Goal: Task Accomplishment & Management: Use online tool/utility

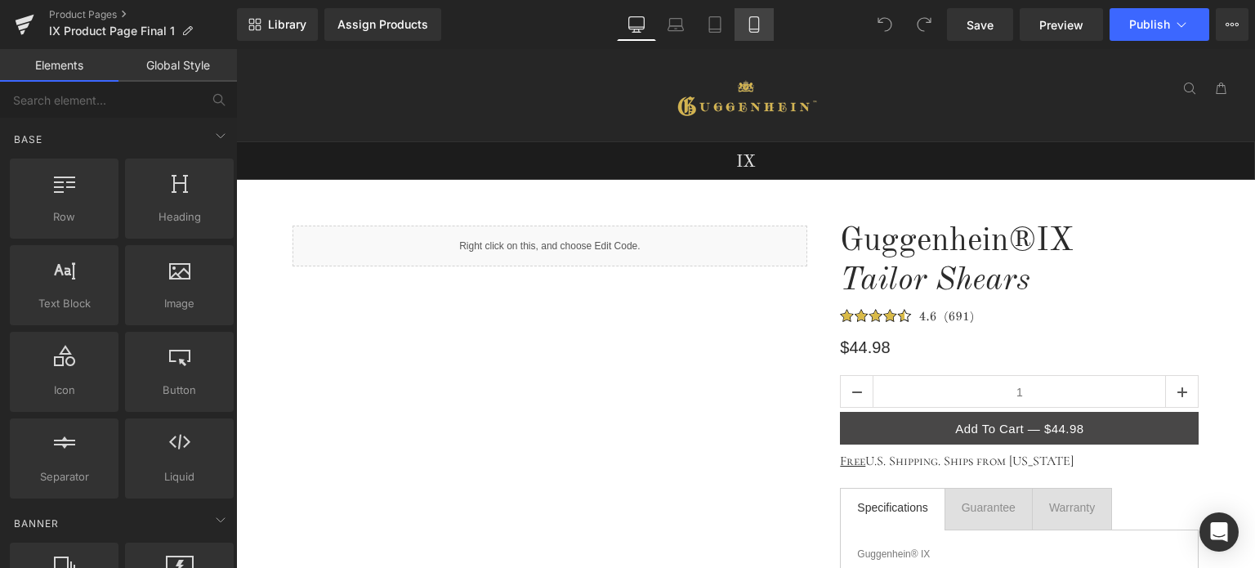
click at [757, 27] on icon at bounding box center [754, 24] width 16 height 16
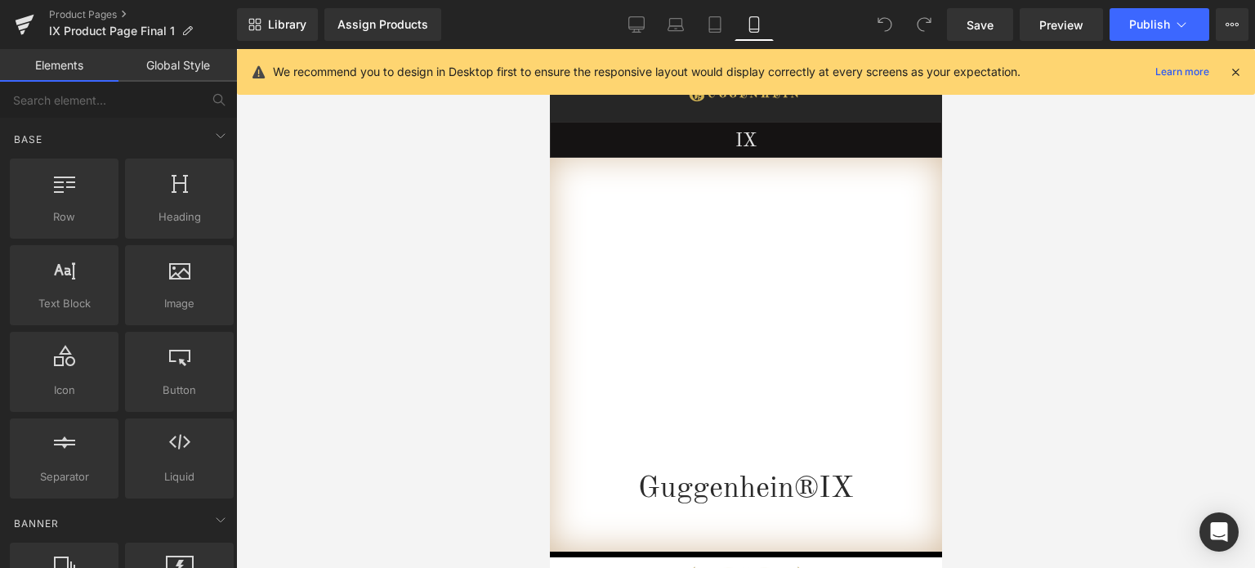
click at [1236, 70] on icon at bounding box center [1235, 72] width 15 height 15
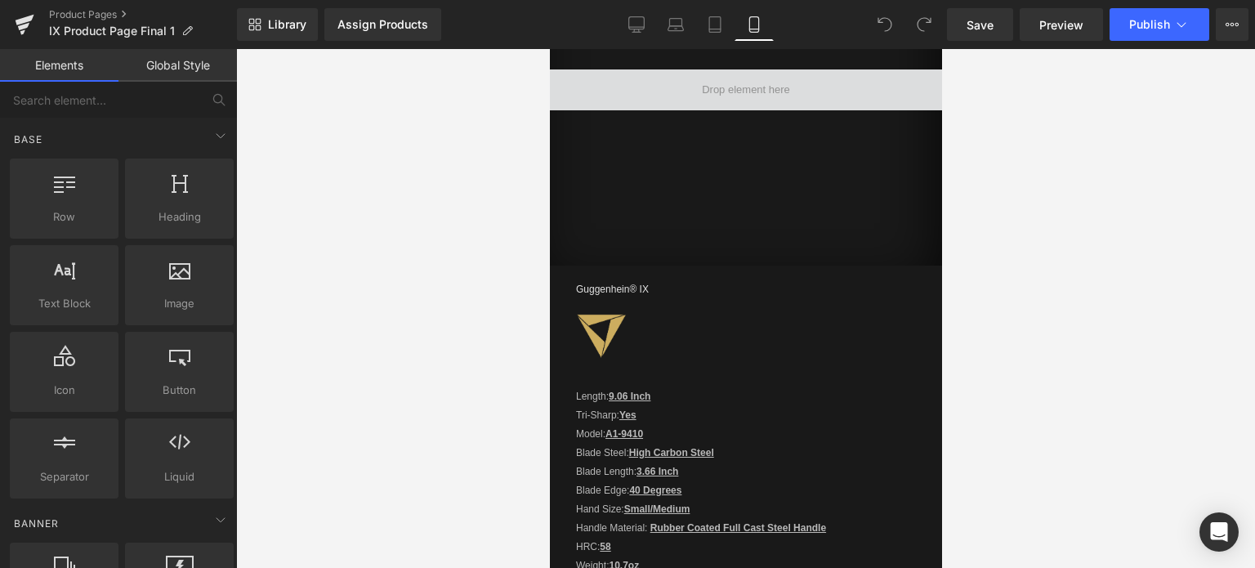
scroll to position [1282, 0]
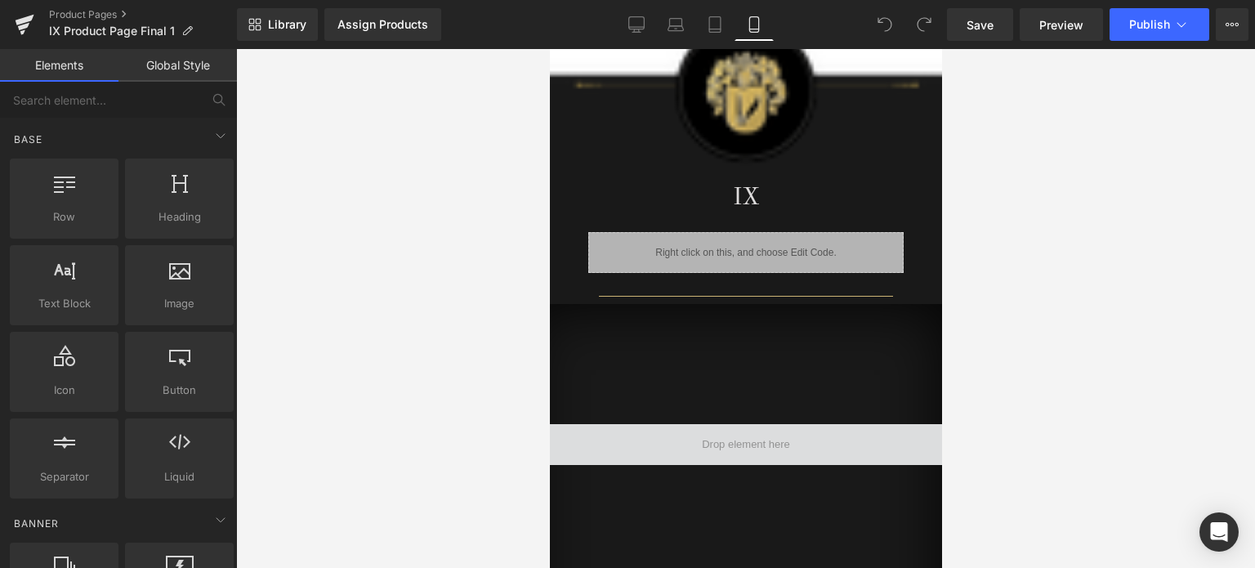
drag, startPoint x: 935, startPoint y: 84, endPoint x: 1492, endPoint y: 305, distance: 599.2
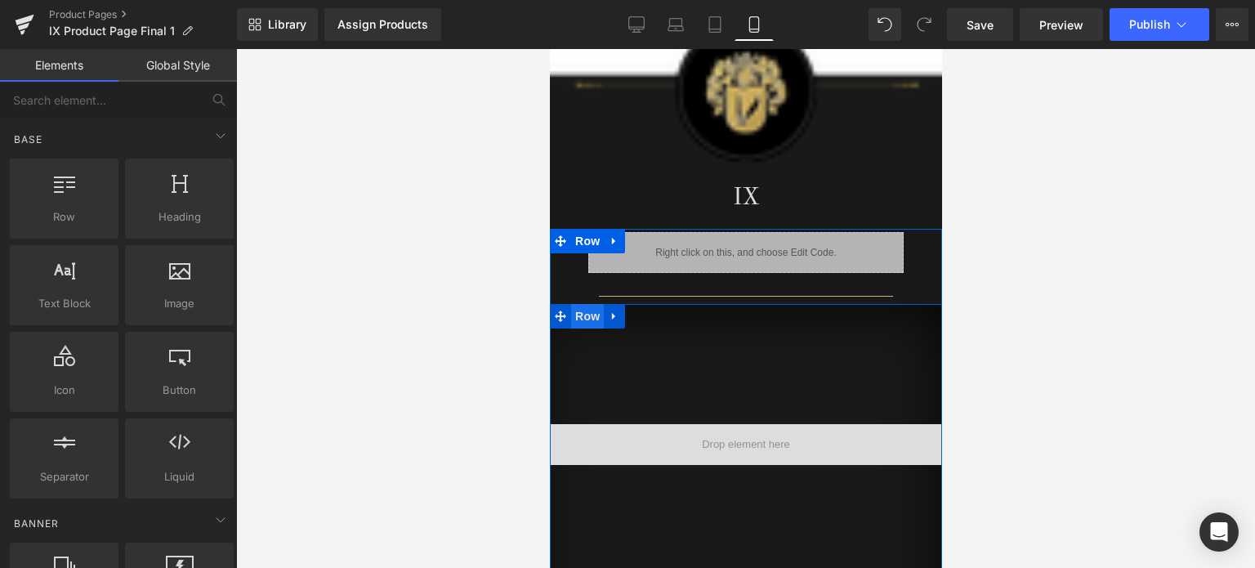
click at [582, 313] on span "Row" at bounding box center [586, 316] width 33 height 25
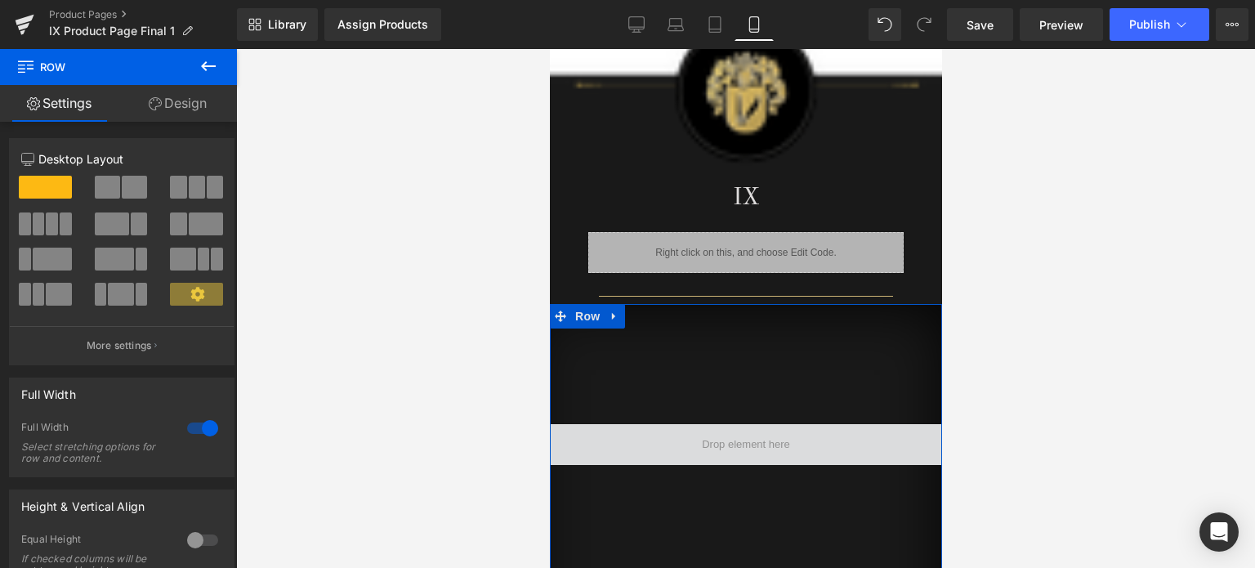
click at [184, 97] on link "Design" at bounding box center [177, 103] width 118 height 37
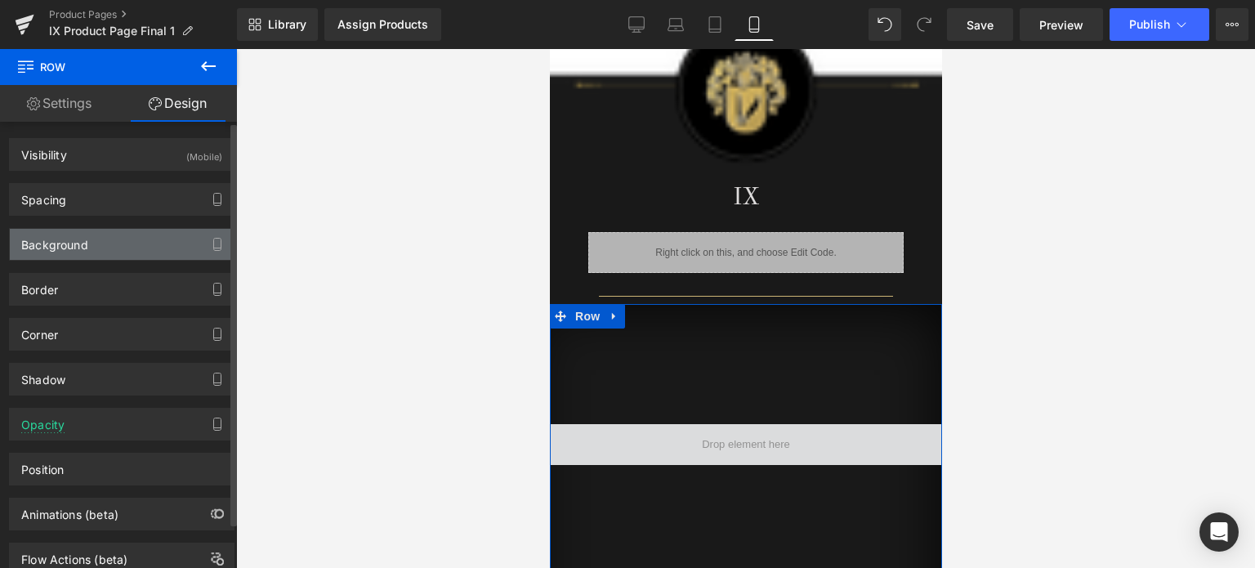
drag, startPoint x: 110, startPoint y: 239, endPoint x: 117, endPoint y: 251, distance: 13.2
click at [110, 239] on div "Background" at bounding box center [122, 244] width 224 height 31
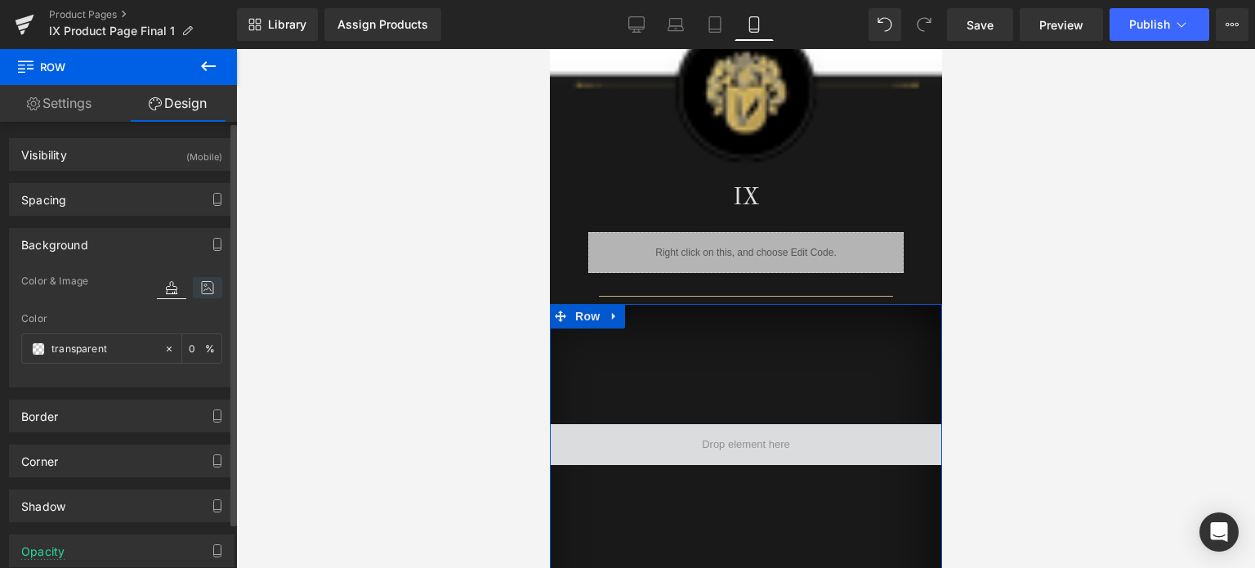
click at [199, 292] on icon at bounding box center [207, 287] width 29 height 21
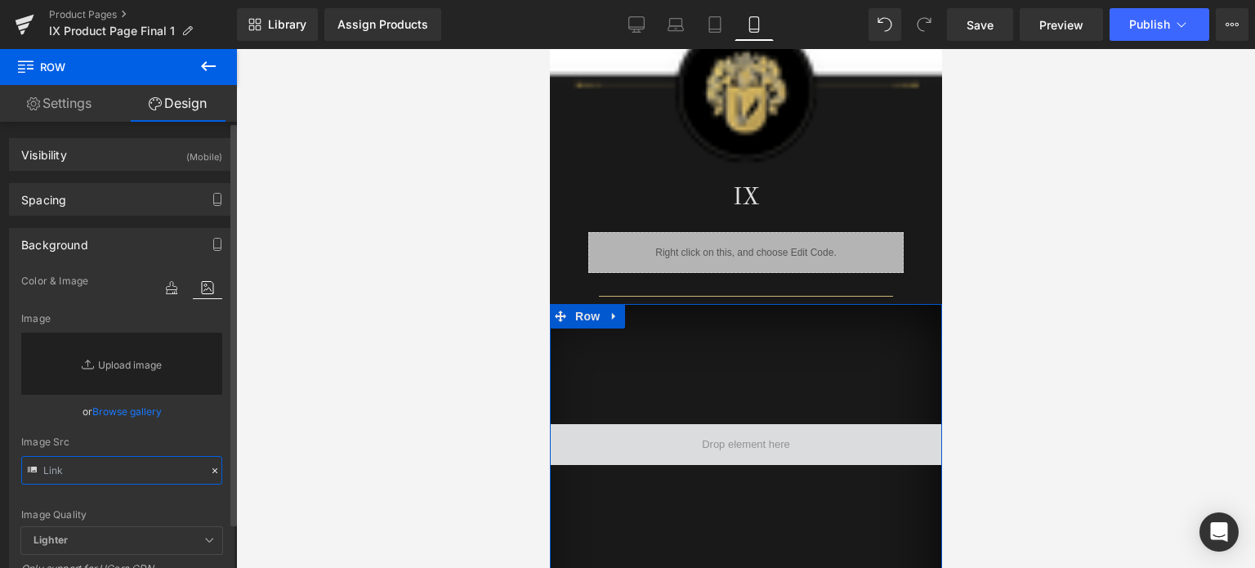
click at [89, 468] on input "text" at bounding box center [121, 470] width 201 height 29
paste input "[URL][DOMAIN_NAME]"
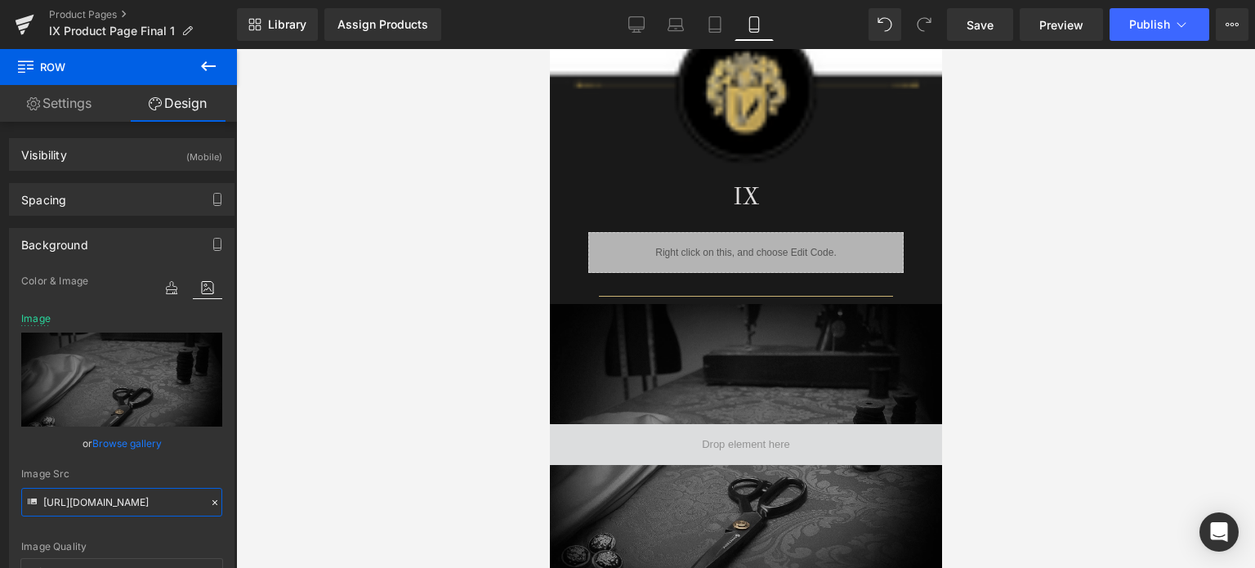
scroll to position [1547, 0]
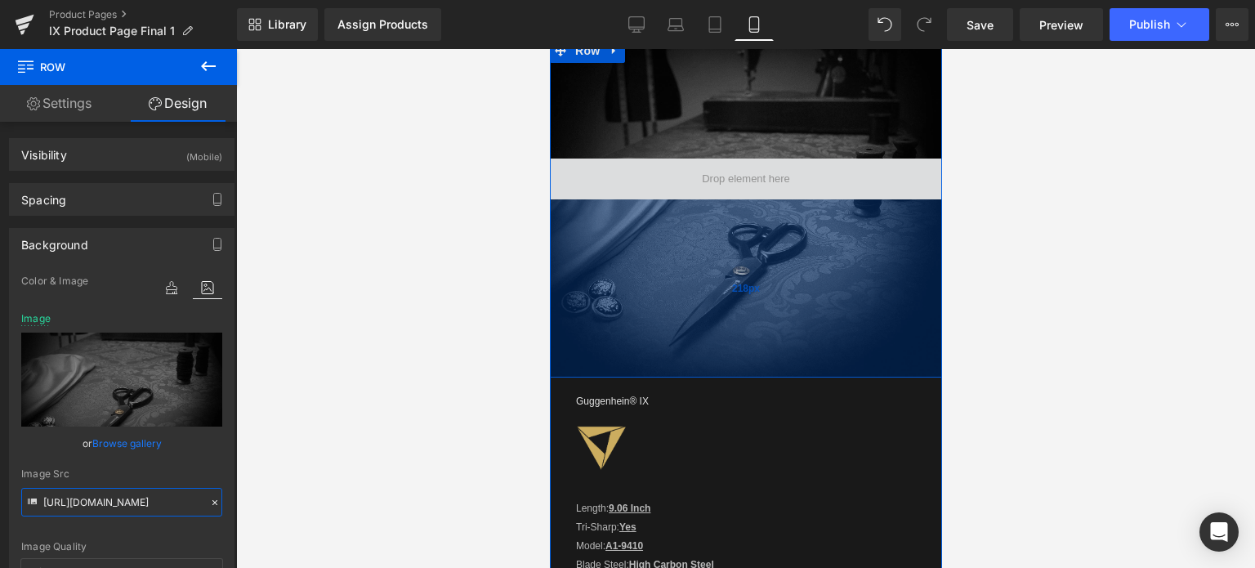
drag, startPoint x: 770, startPoint y: 346, endPoint x: 757, endPoint y: 302, distance: 45.2
click at [770, 367] on div "218px" at bounding box center [745, 288] width 392 height 178
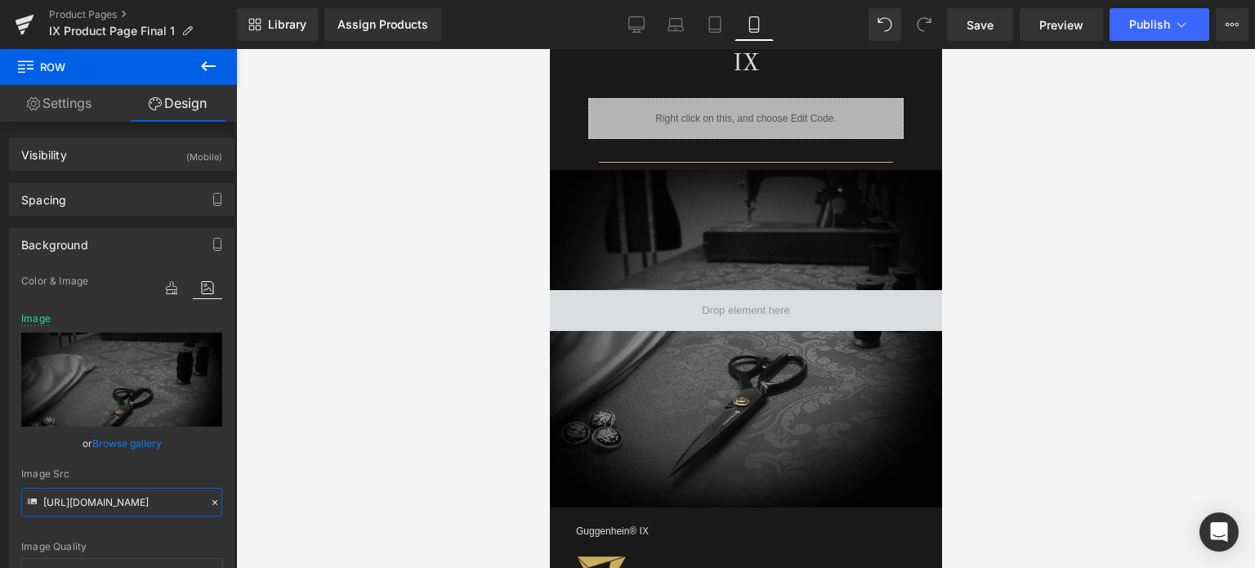
scroll to position [1384, 0]
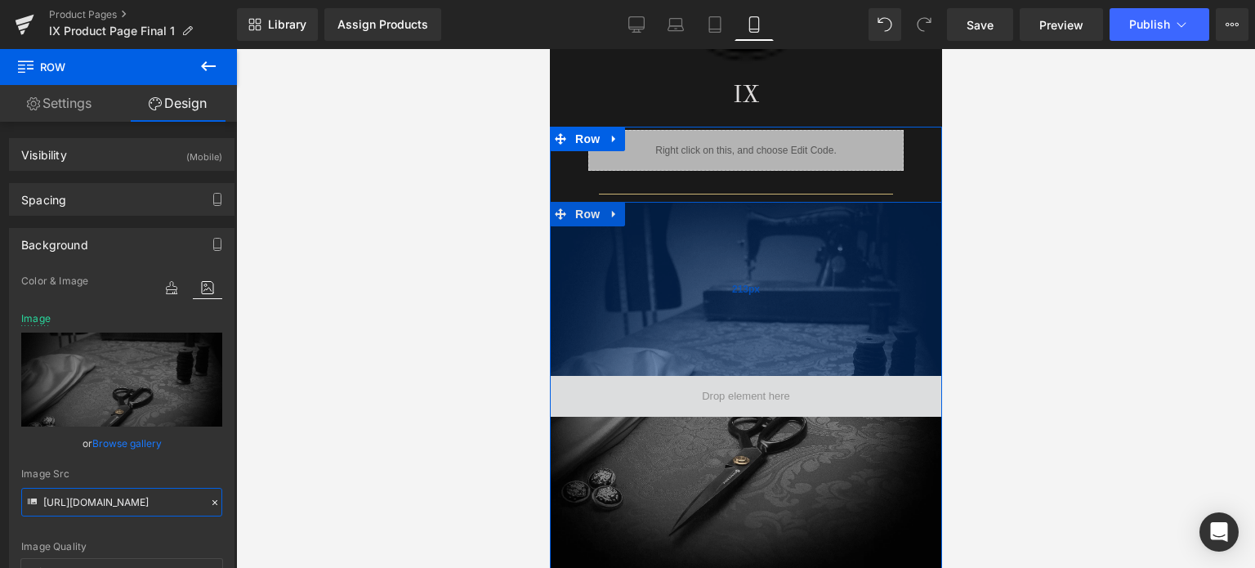
drag, startPoint x: 812, startPoint y: 202, endPoint x: 821, endPoint y: 254, distance: 53.0
click at [819, 254] on div "213px" at bounding box center [745, 289] width 392 height 174
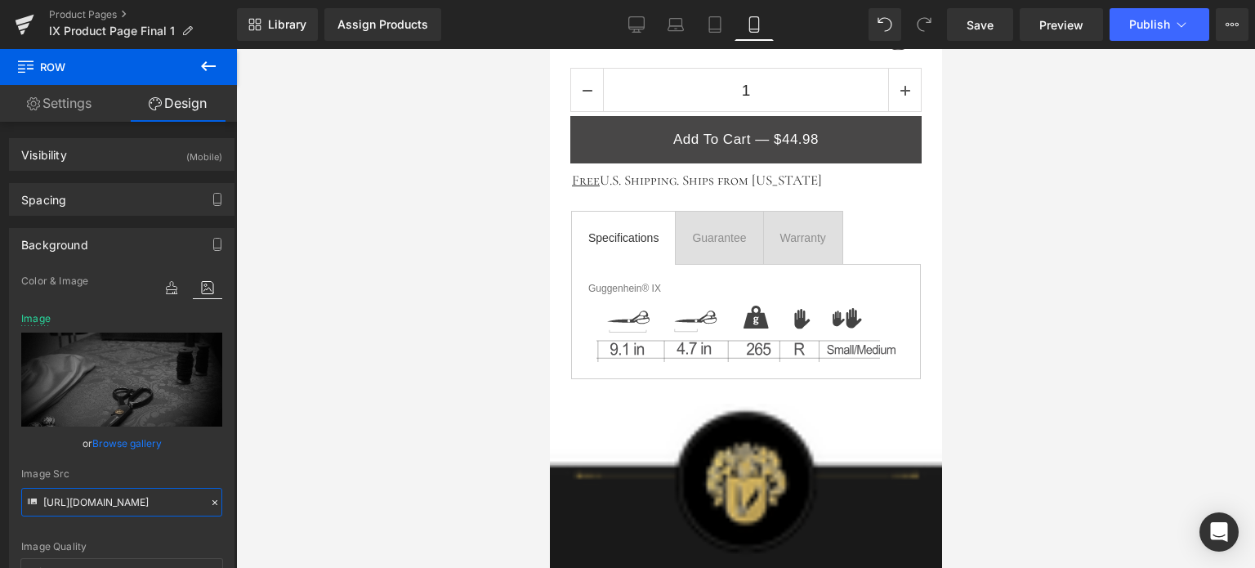
scroll to position [851, 0]
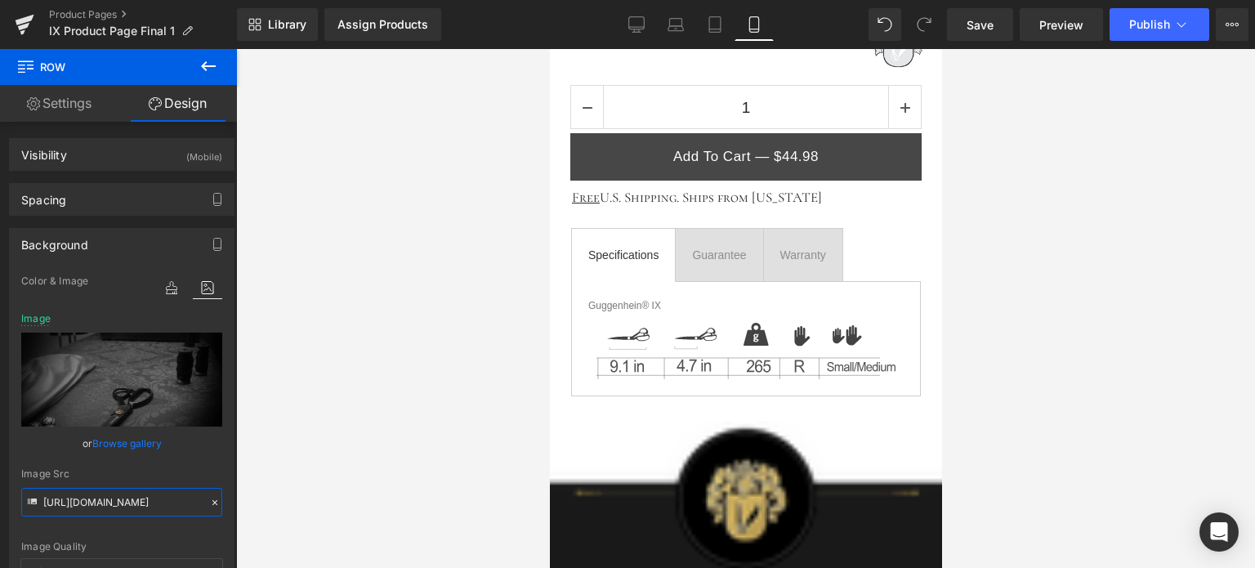
drag, startPoint x: 936, startPoint y: 277, endPoint x: 1512, endPoint y: 164, distance: 586.8
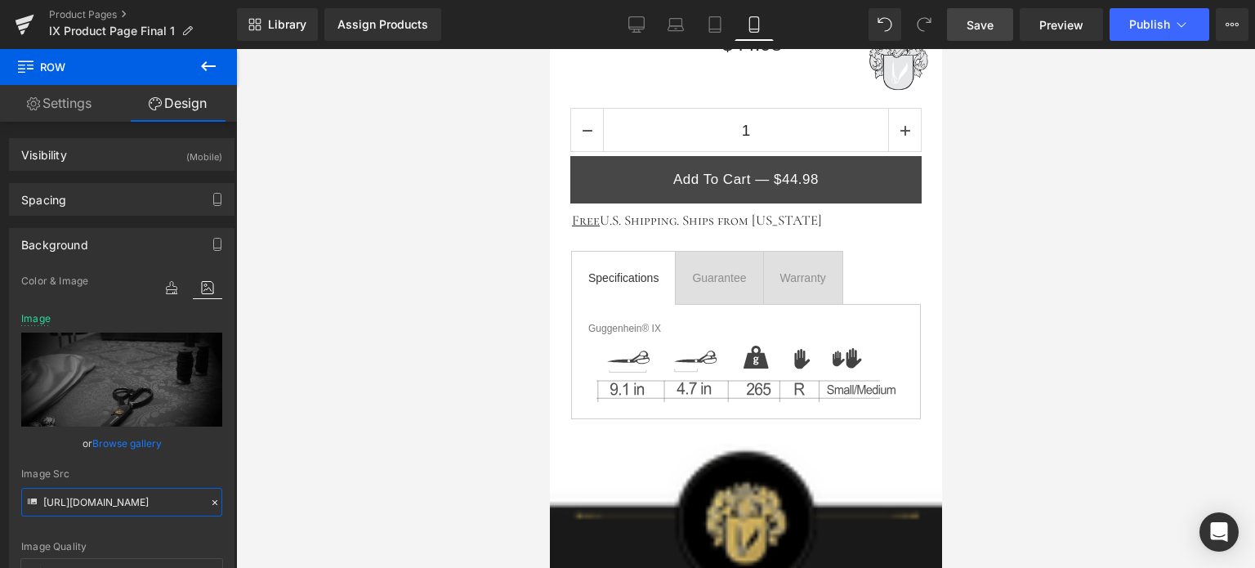
type input "[URL][DOMAIN_NAME]"
click at [980, 20] on span "Save" at bounding box center [979, 24] width 27 height 17
click at [1052, 27] on span "Preview" at bounding box center [1061, 24] width 44 height 17
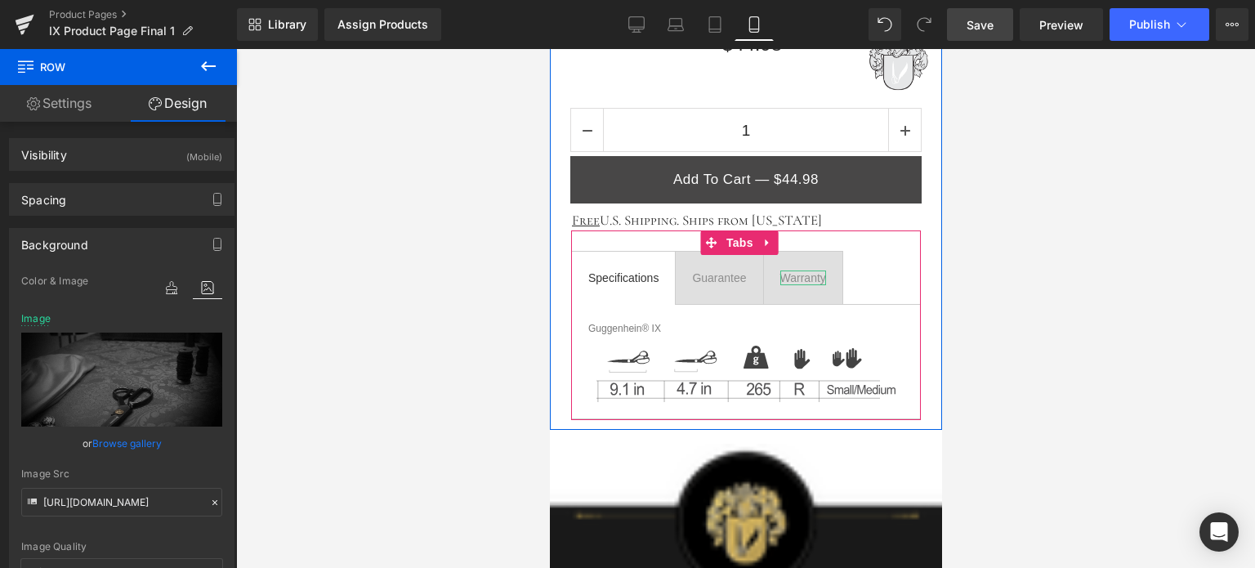
scroll to position [1341, 0]
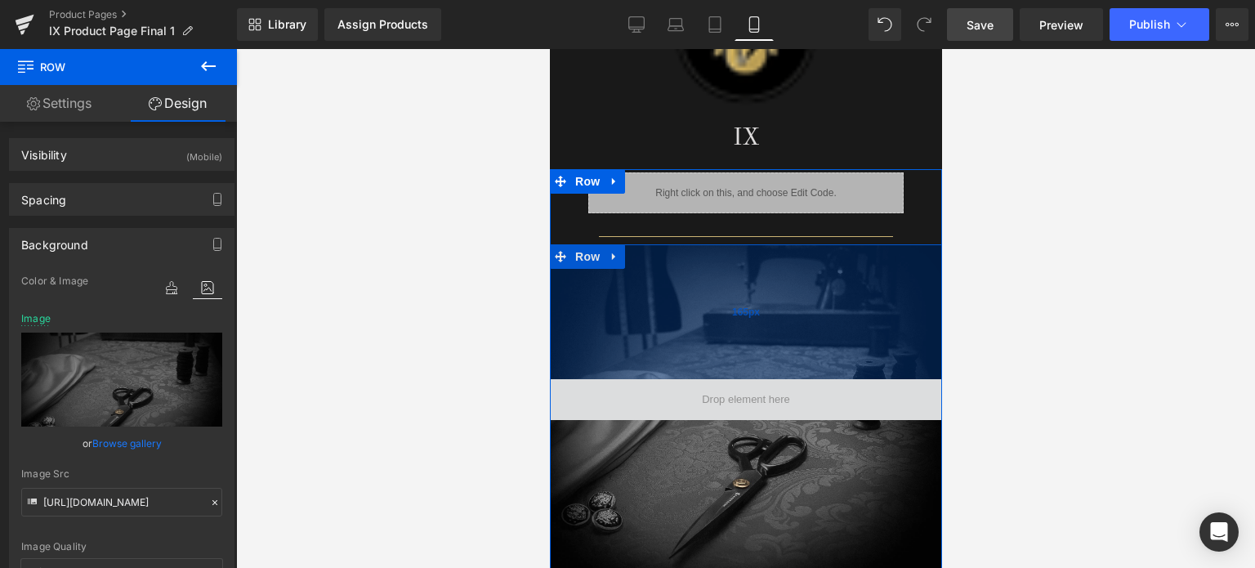
drag, startPoint x: 829, startPoint y: 275, endPoint x: 841, endPoint y: 238, distance: 39.3
click at [841, 244] on div "165px" at bounding box center [745, 311] width 392 height 135
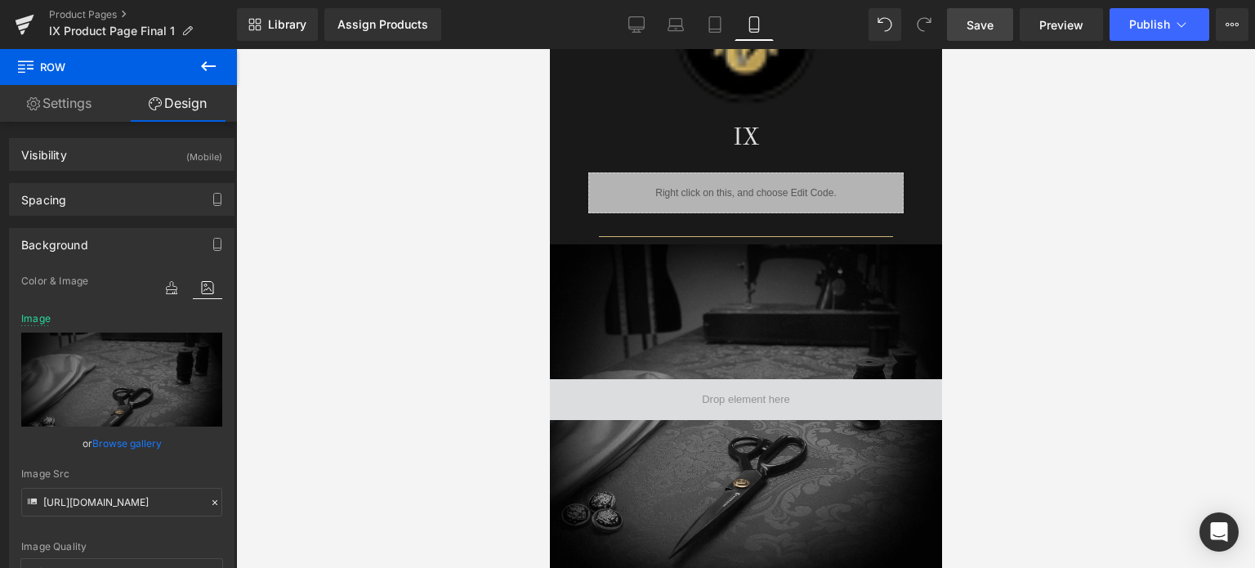
click at [1002, 25] on link "Save" at bounding box center [980, 24] width 66 height 33
click at [993, 29] on span "Save" at bounding box center [979, 24] width 27 height 17
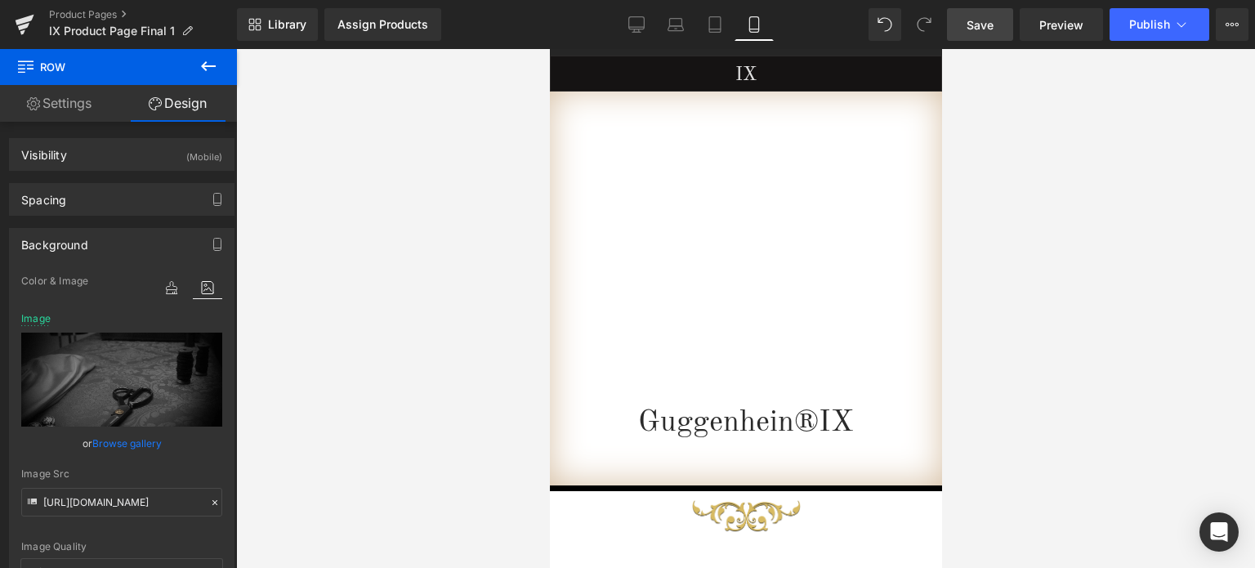
scroll to position [17, 0]
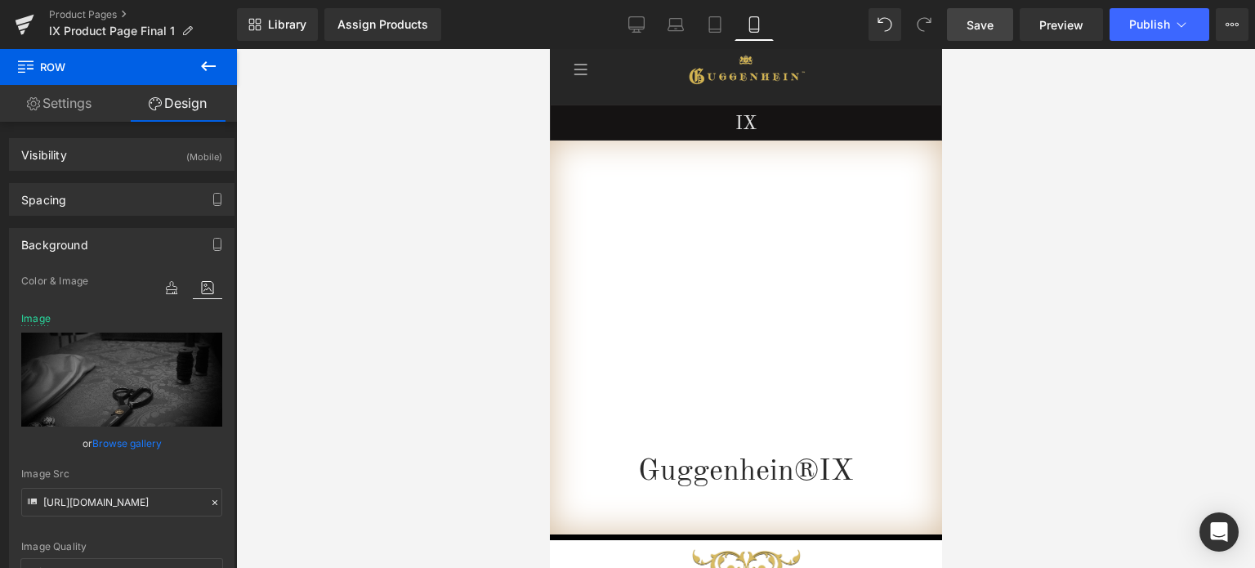
click at [207, 66] on icon at bounding box center [208, 66] width 15 height 10
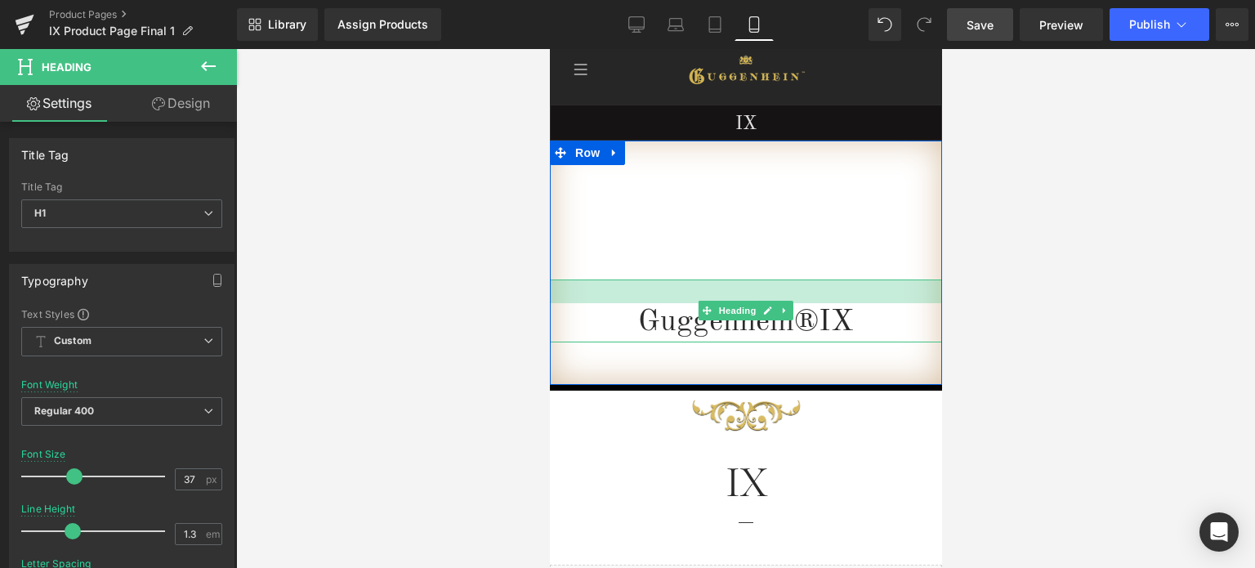
drag, startPoint x: 851, startPoint y: 262, endPoint x: 850, endPoint y: 132, distance: 130.7
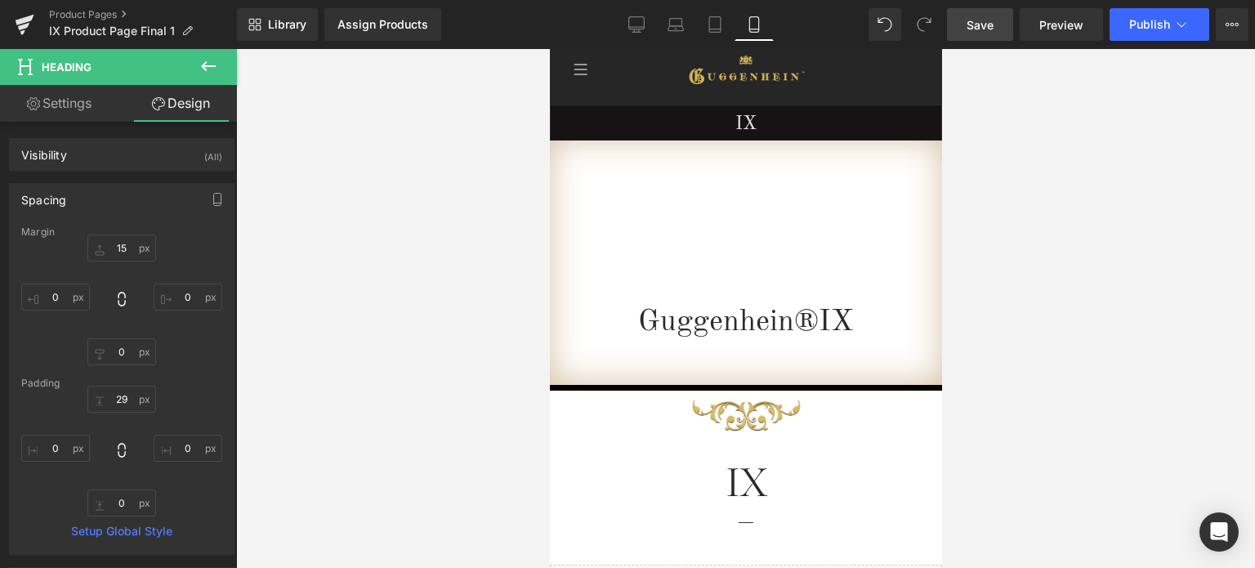
click at [203, 65] on icon at bounding box center [208, 66] width 15 height 10
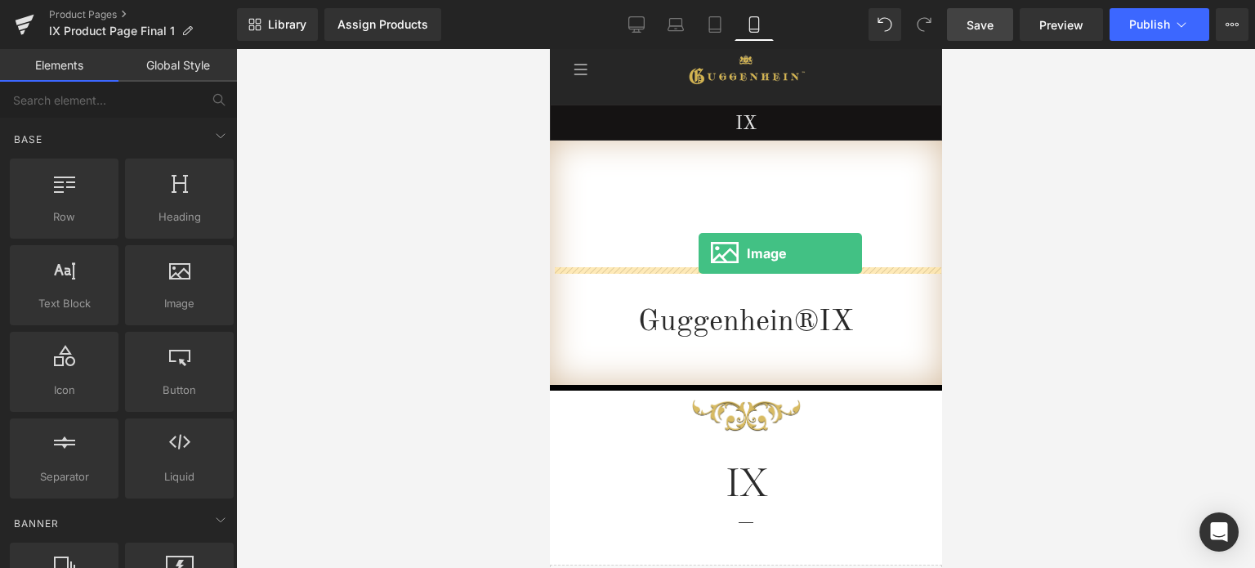
drag, startPoint x: 757, startPoint y: 332, endPoint x: 698, endPoint y: 252, distance: 99.8
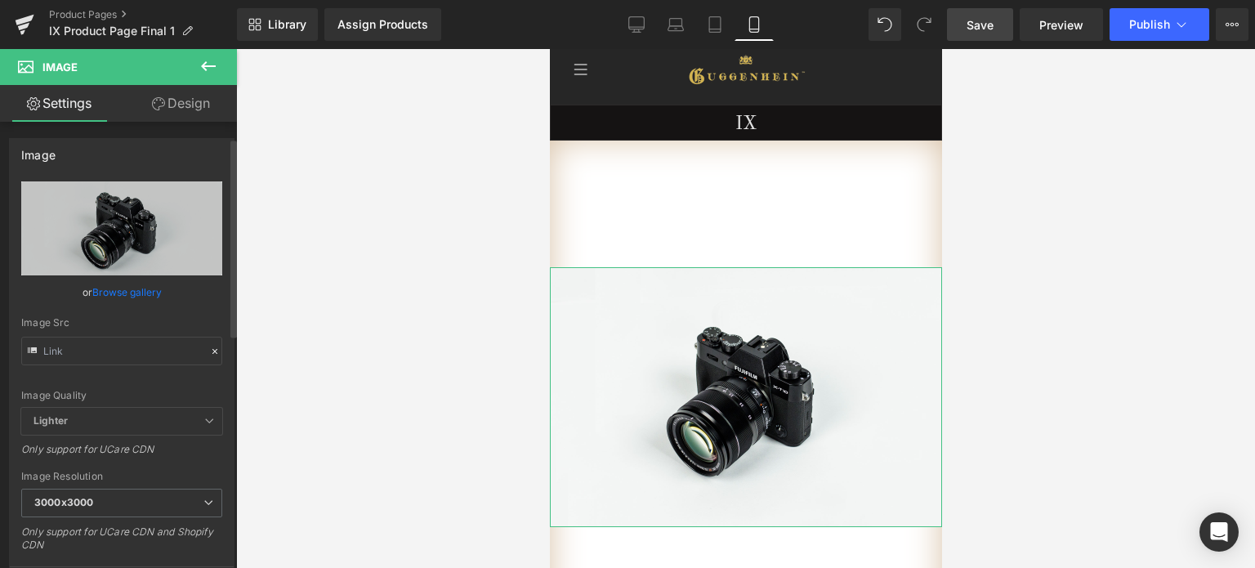
scroll to position [163, 0]
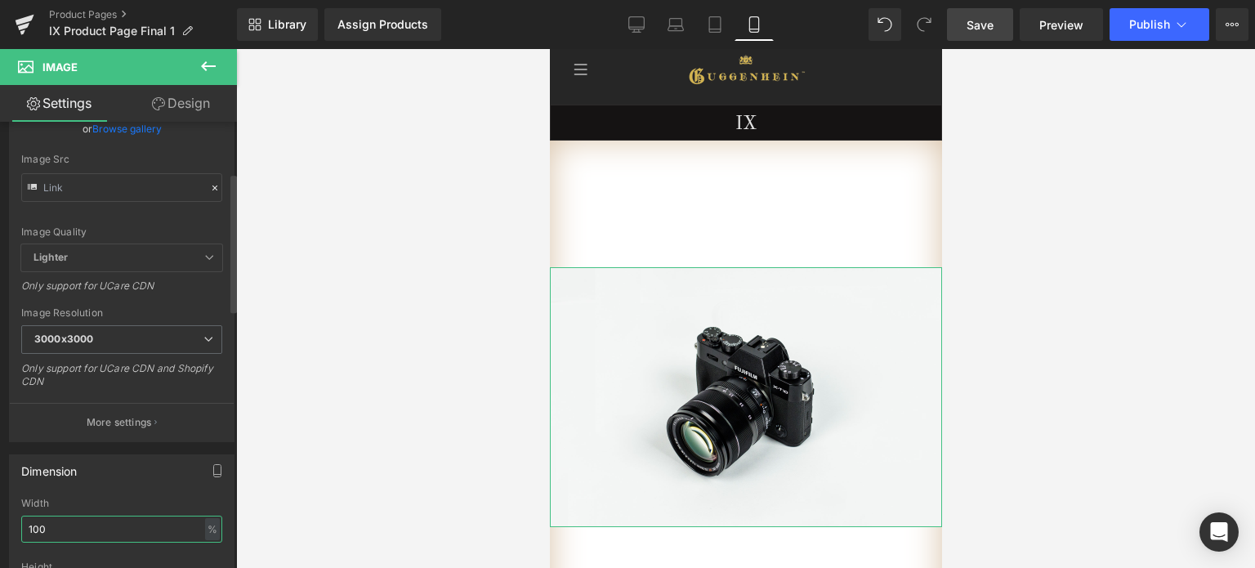
drag, startPoint x: 53, startPoint y: 524, endPoint x: 18, endPoint y: 525, distance: 35.1
click at [18, 525] on div "100% Width 100 % % px auto Height auto 0 Circle Image" at bounding box center [122, 578] width 224 height 163
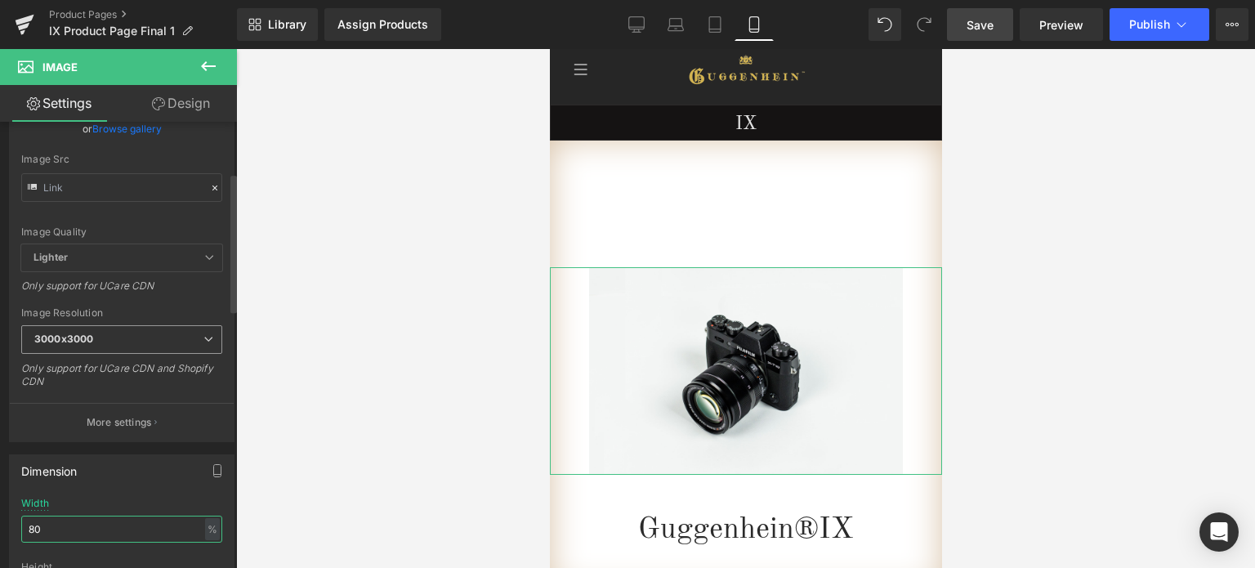
type input "80"
click at [126, 340] on span "3000x3000" at bounding box center [121, 339] width 201 height 29
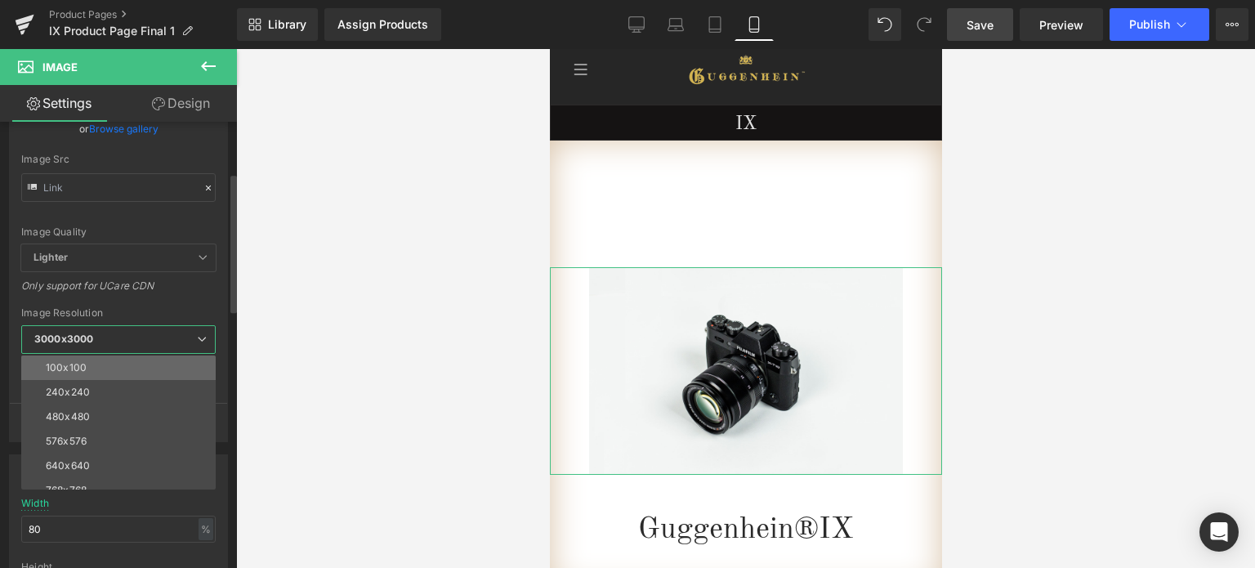
click at [109, 366] on li "100x100" at bounding box center [122, 367] width 202 height 25
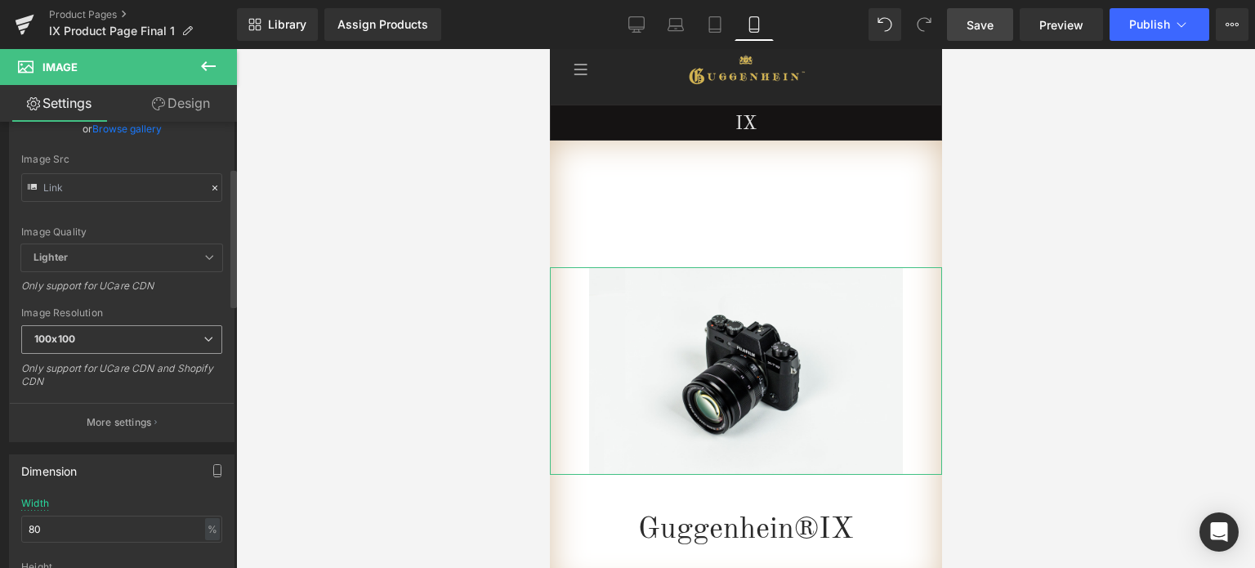
scroll to position [0, 0]
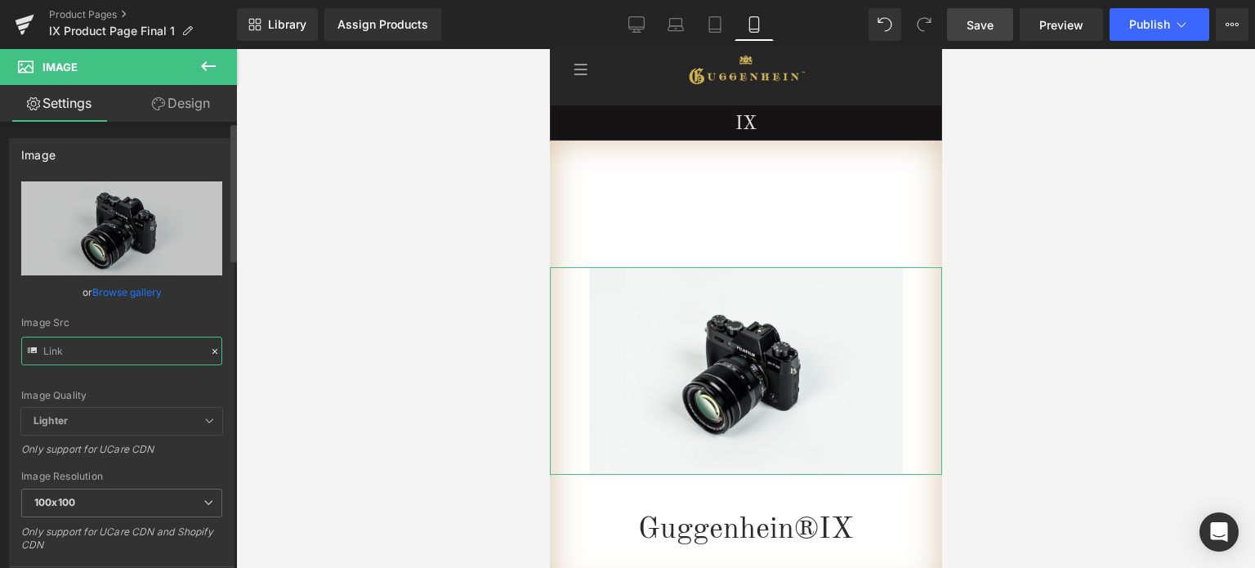
click at [91, 349] on input "text" at bounding box center [121, 351] width 201 height 29
click at [121, 351] on input "text" at bounding box center [121, 351] width 201 height 29
paste input "[URL][DOMAIN_NAME]"
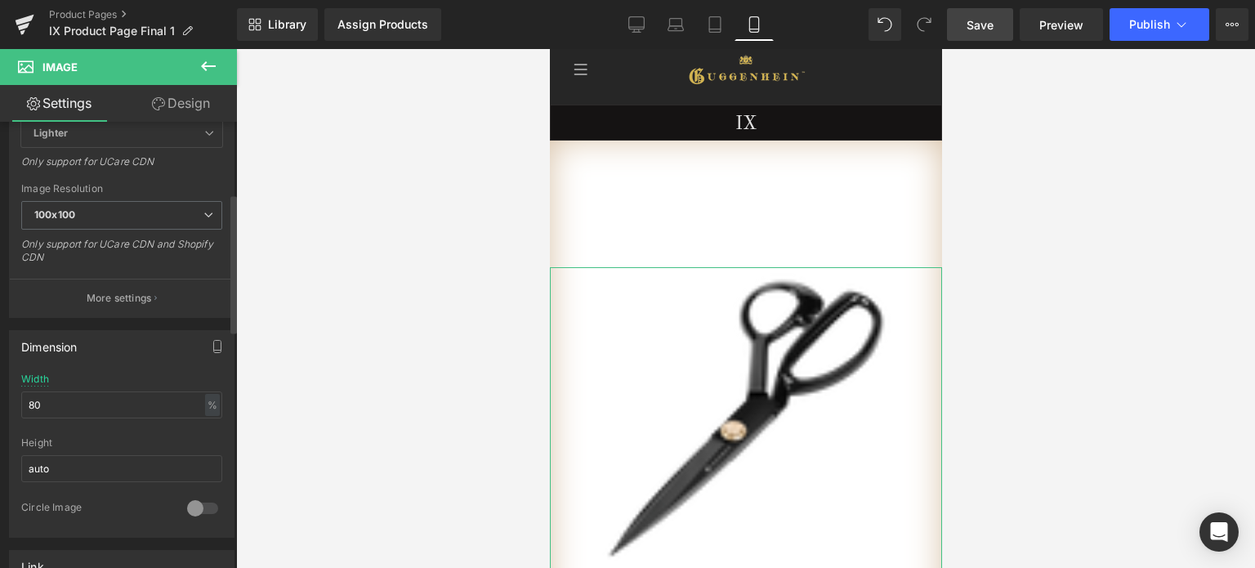
scroll to position [327, 0]
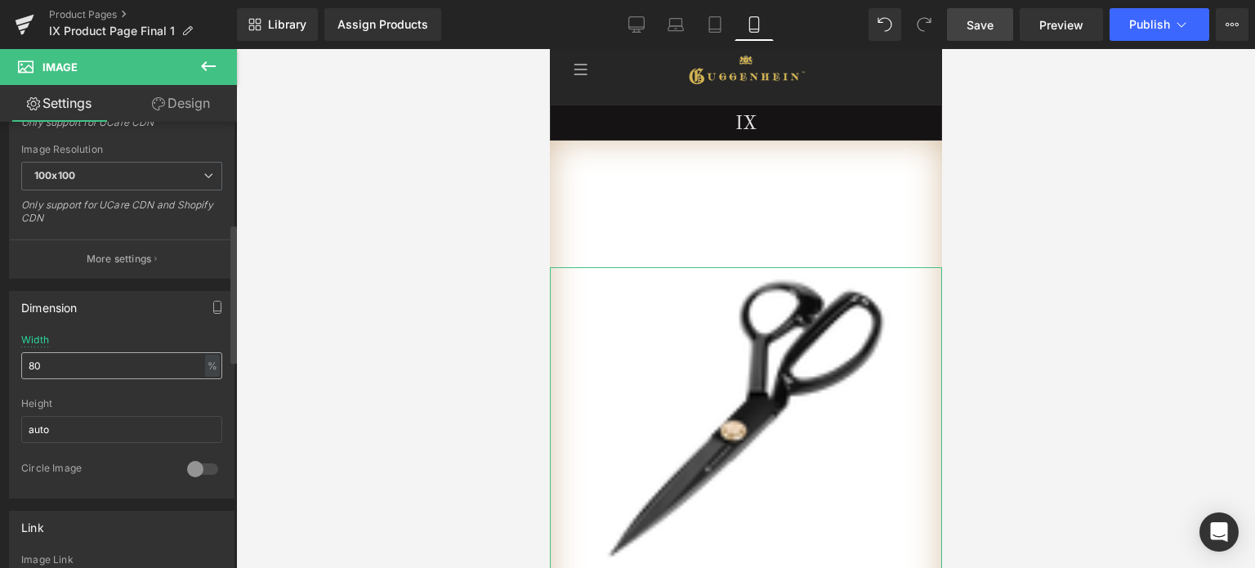
type input "[URL][DOMAIN_NAME]"
click at [27, 365] on input "80" at bounding box center [121, 365] width 201 height 27
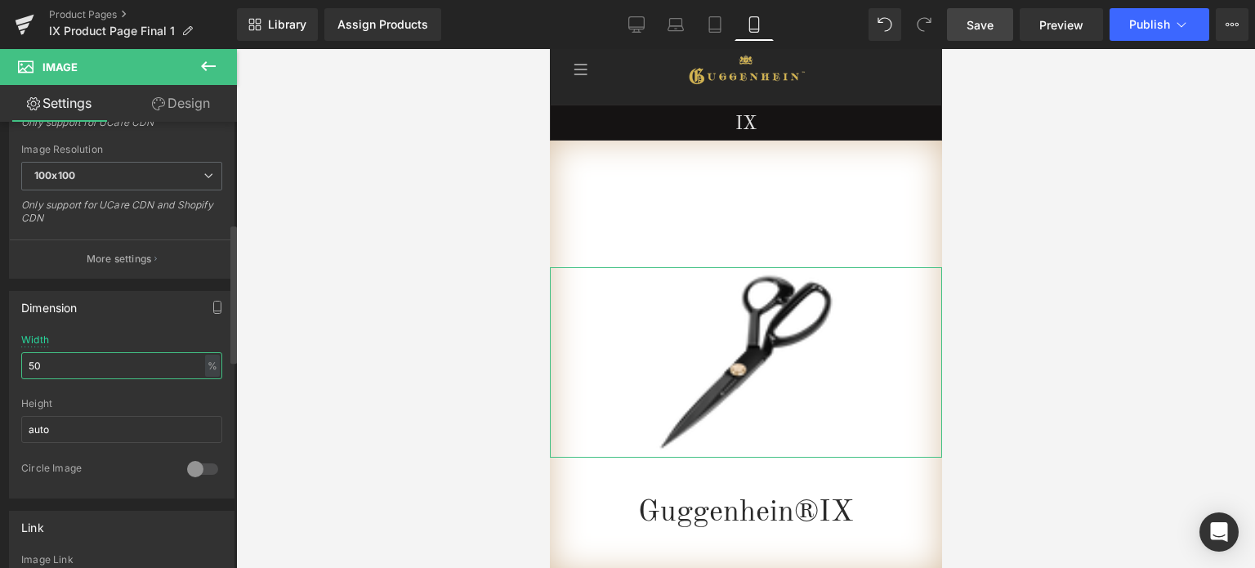
click at [26, 363] on input "50" at bounding box center [121, 365] width 201 height 27
type input "60"
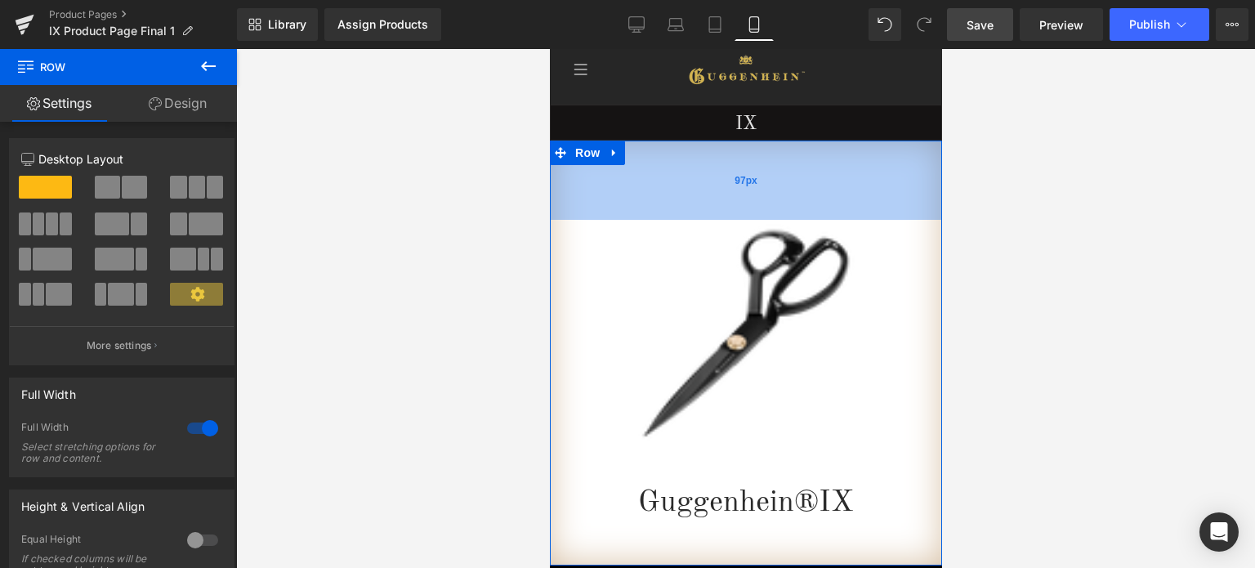
drag, startPoint x: 873, startPoint y: 211, endPoint x: 1726, endPoint y: 196, distance: 853.0
click at [881, 163] on div "97px" at bounding box center [745, 180] width 392 height 79
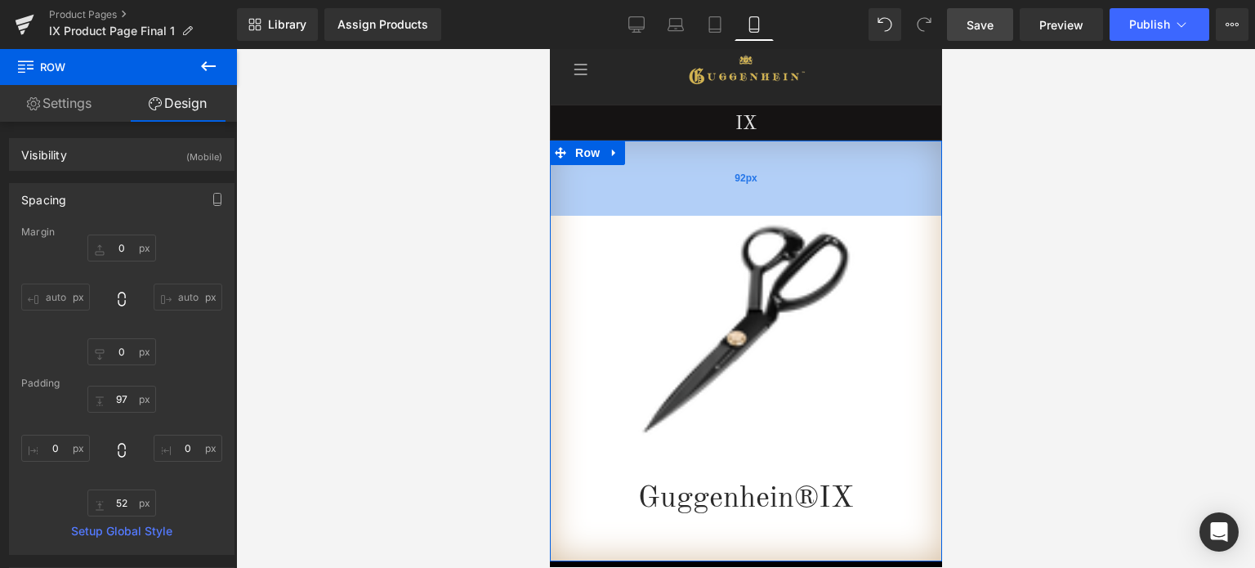
click at [880, 182] on div "92px" at bounding box center [745, 178] width 392 height 75
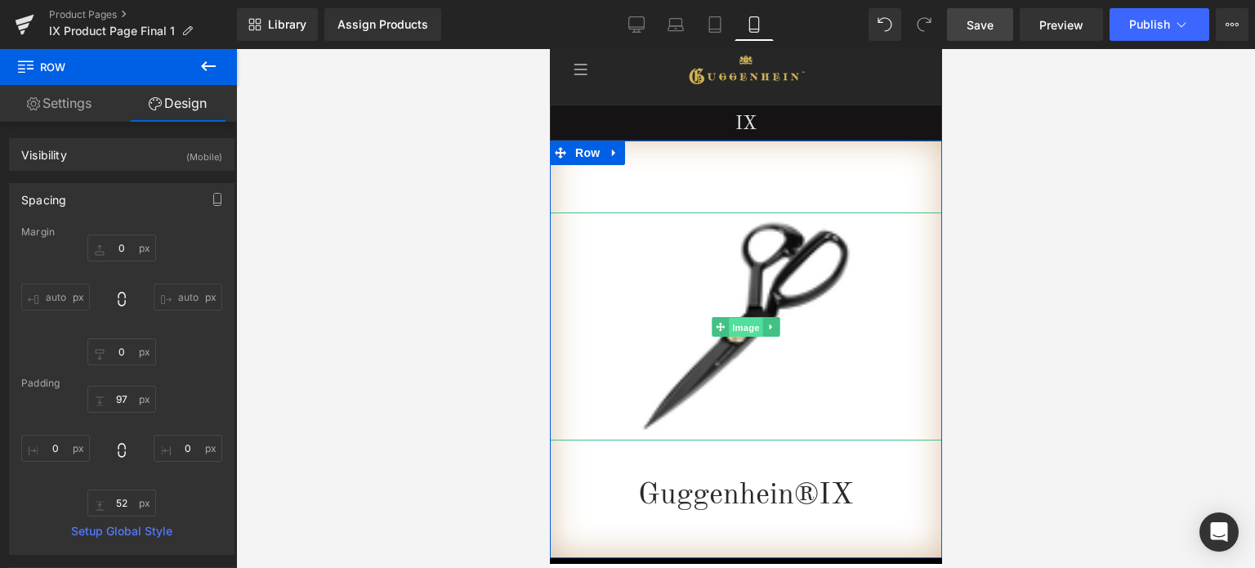
click at [743, 328] on span "Image" at bounding box center [745, 327] width 34 height 20
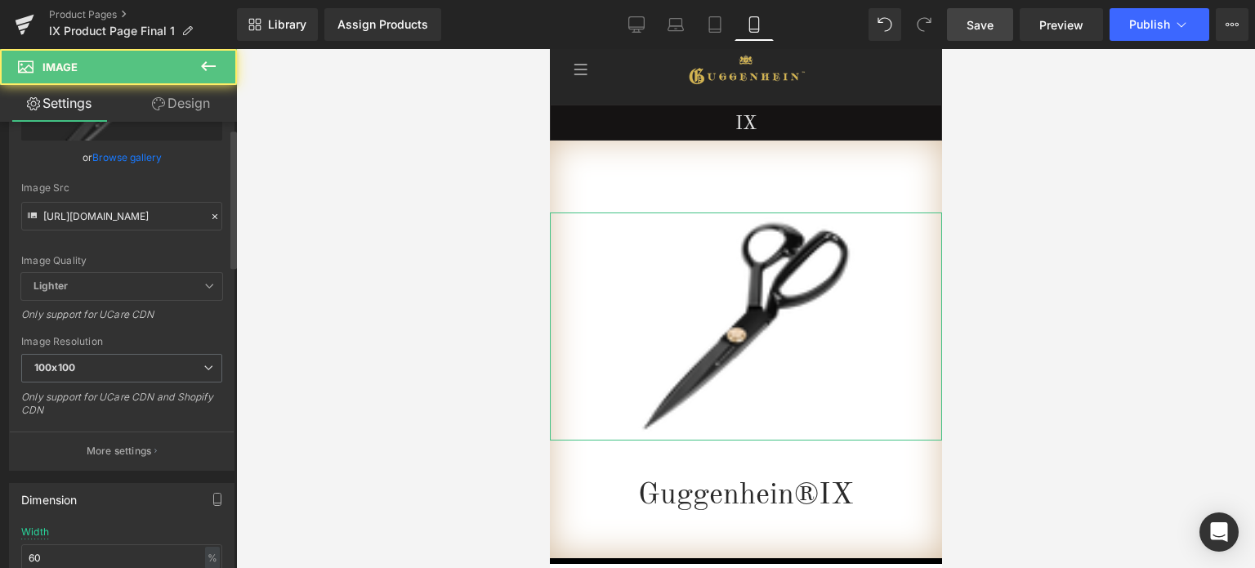
scroll to position [245, 0]
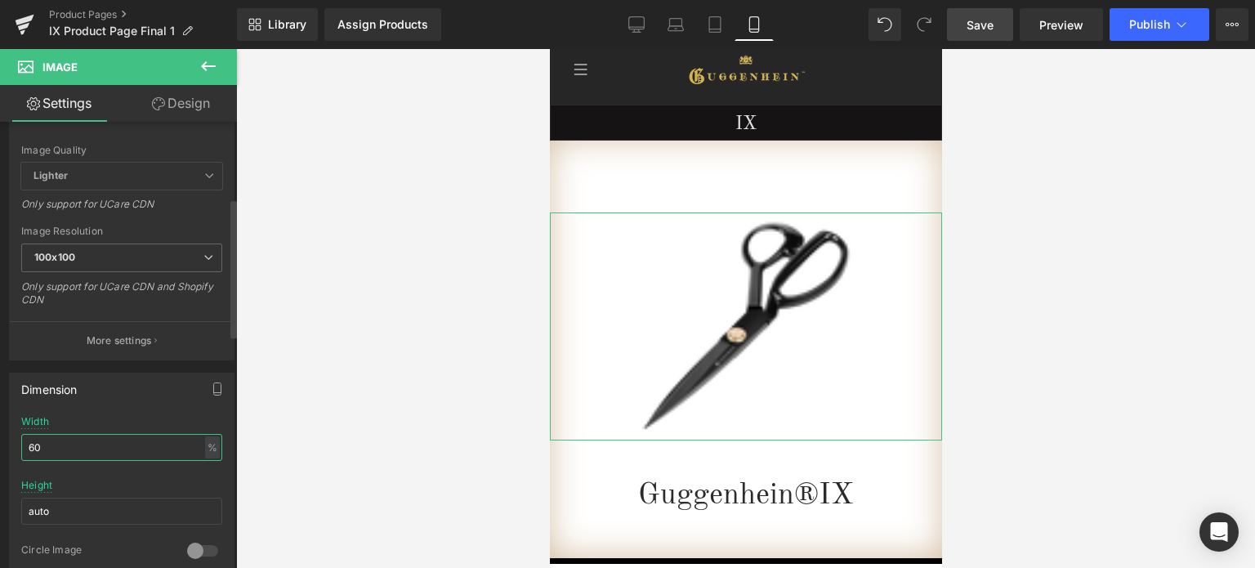
click at [39, 447] on input "60" at bounding box center [121, 447] width 201 height 27
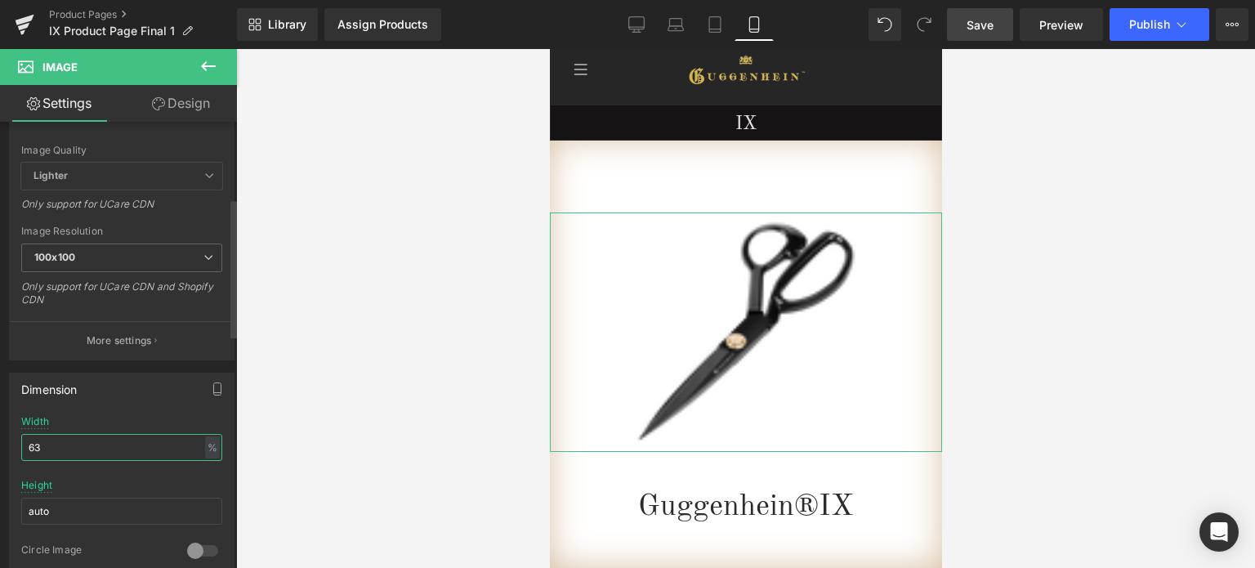
click at [39, 448] on input "63" at bounding box center [121, 447] width 201 height 27
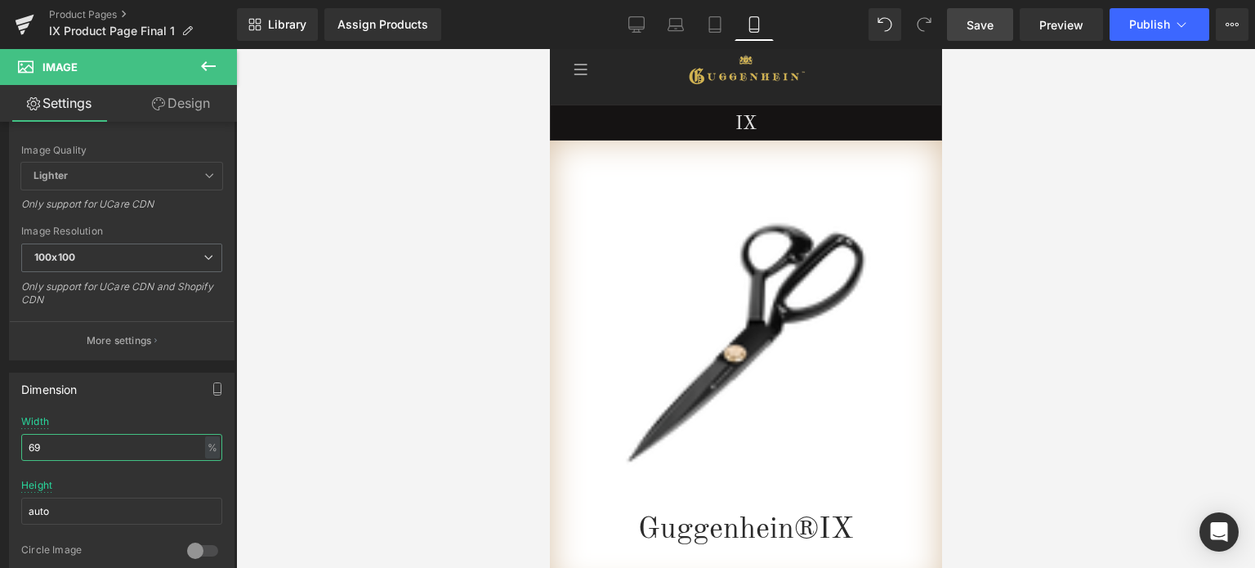
type input "69"
click at [990, 31] on span "Save" at bounding box center [979, 24] width 27 height 17
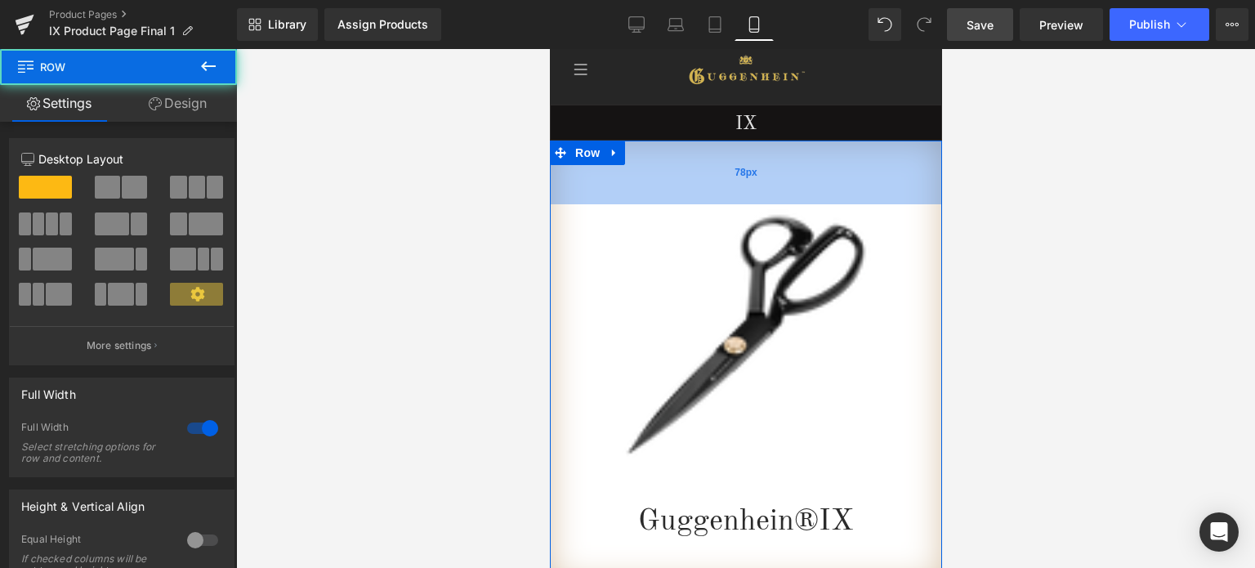
drag, startPoint x: 859, startPoint y: 177, endPoint x: 1663, endPoint y: 248, distance: 807.7
click at [862, 169] on div "78px" at bounding box center [745, 173] width 392 height 64
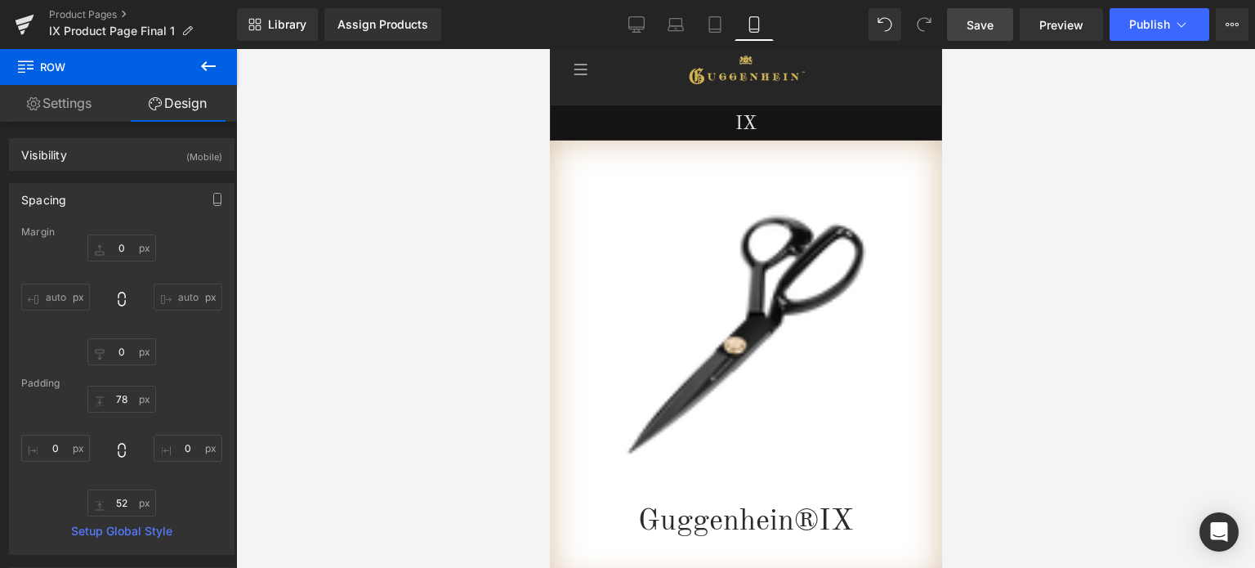
click at [983, 31] on span "Save" at bounding box center [979, 24] width 27 height 17
click at [989, 24] on span "Save" at bounding box center [979, 24] width 27 height 17
click at [988, 24] on span "Save" at bounding box center [979, 24] width 27 height 17
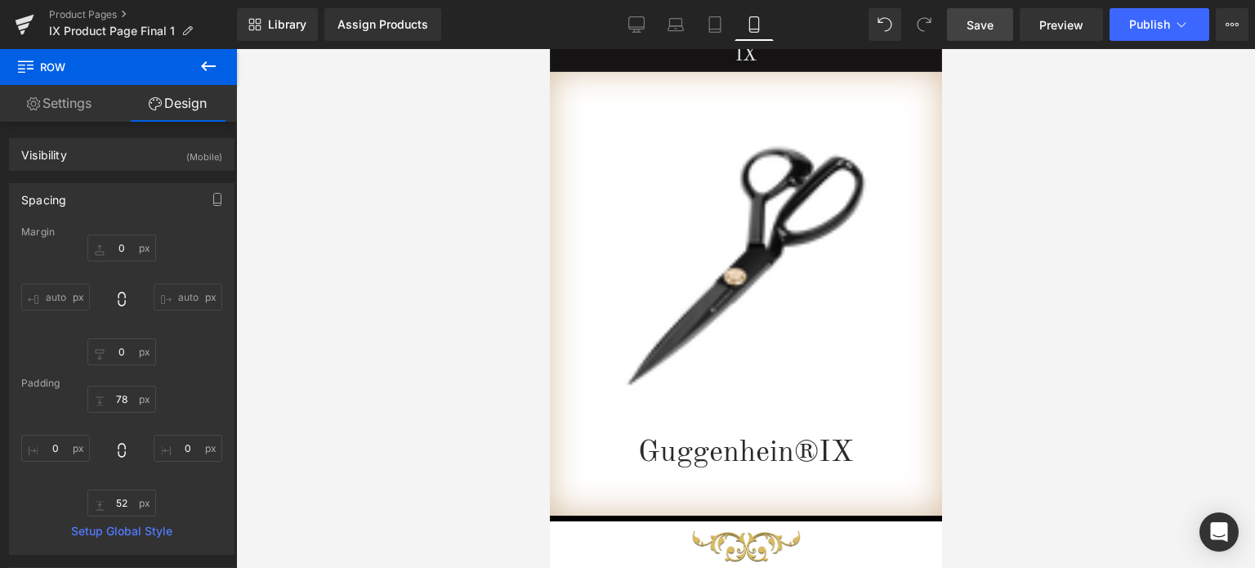
scroll to position [36, 0]
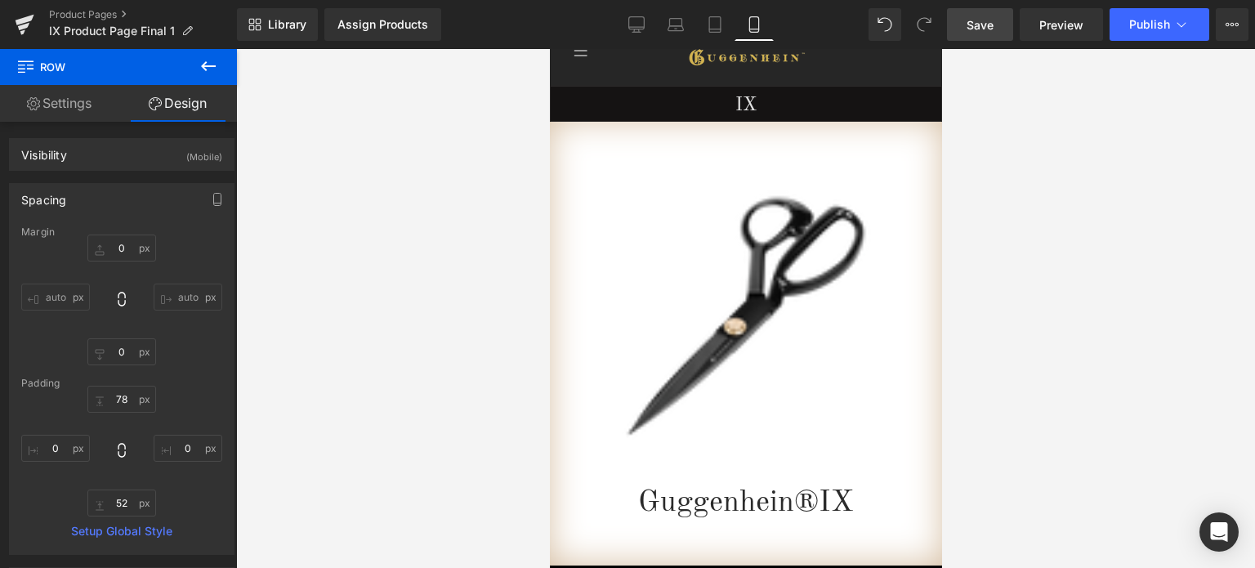
click at [998, 21] on link "Save" at bounding box center [980, 24] width 66 height 33
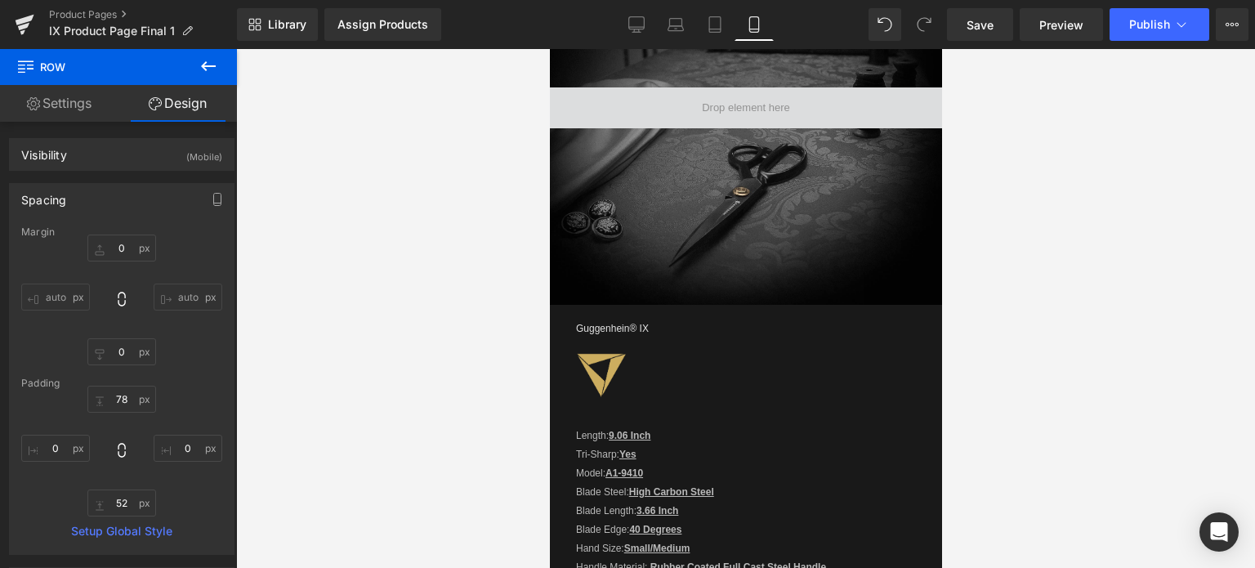
scroll to position [1697, 0]
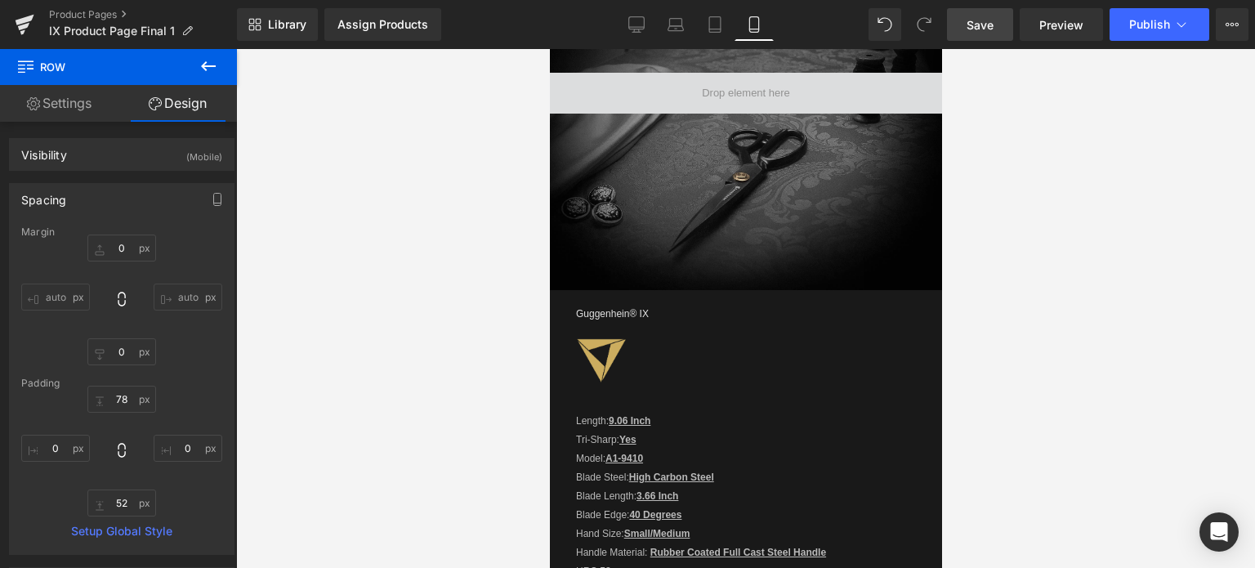
click at [988, 17] on span "Save" at bounding box center [979, 24] width 27 height 17
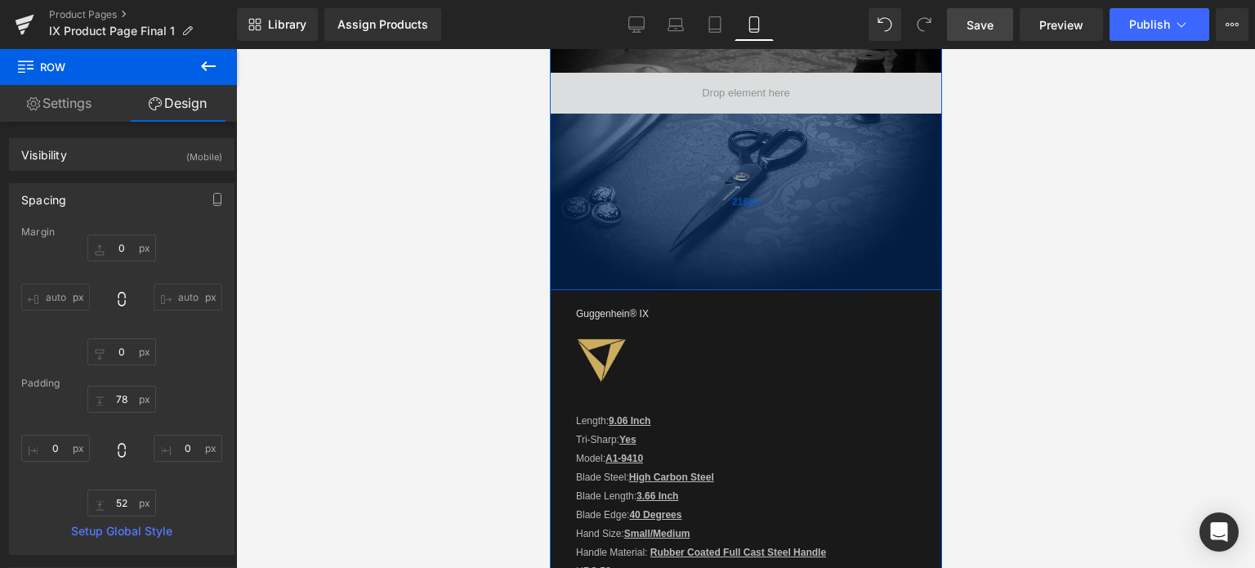
scroll to position [2269, 0]
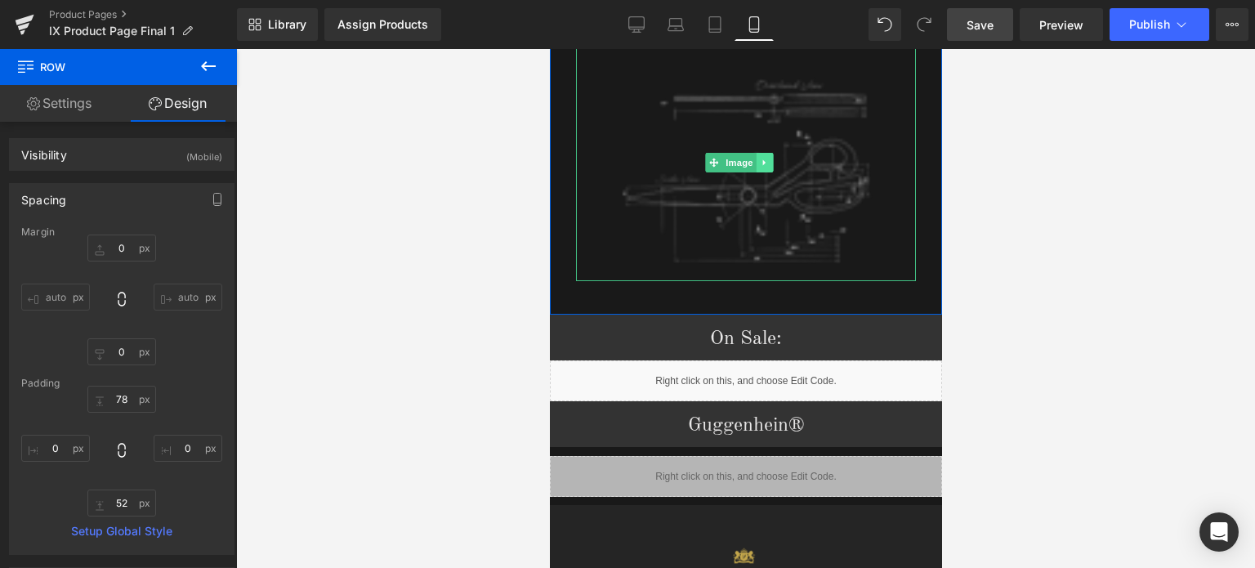
click at [761, 158] on icon at bounding box center [764, 163] width 9 height 10
click at [771, 158] on icon at bounding box center [772, 162] width 9 height 9
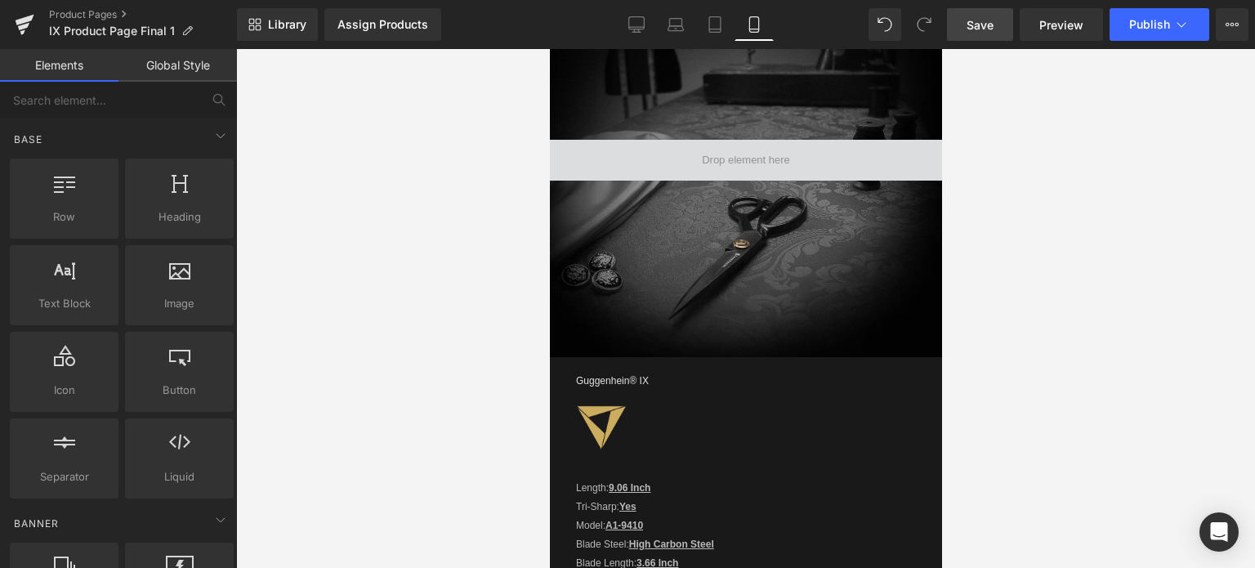
scroll to position [1452, 0]
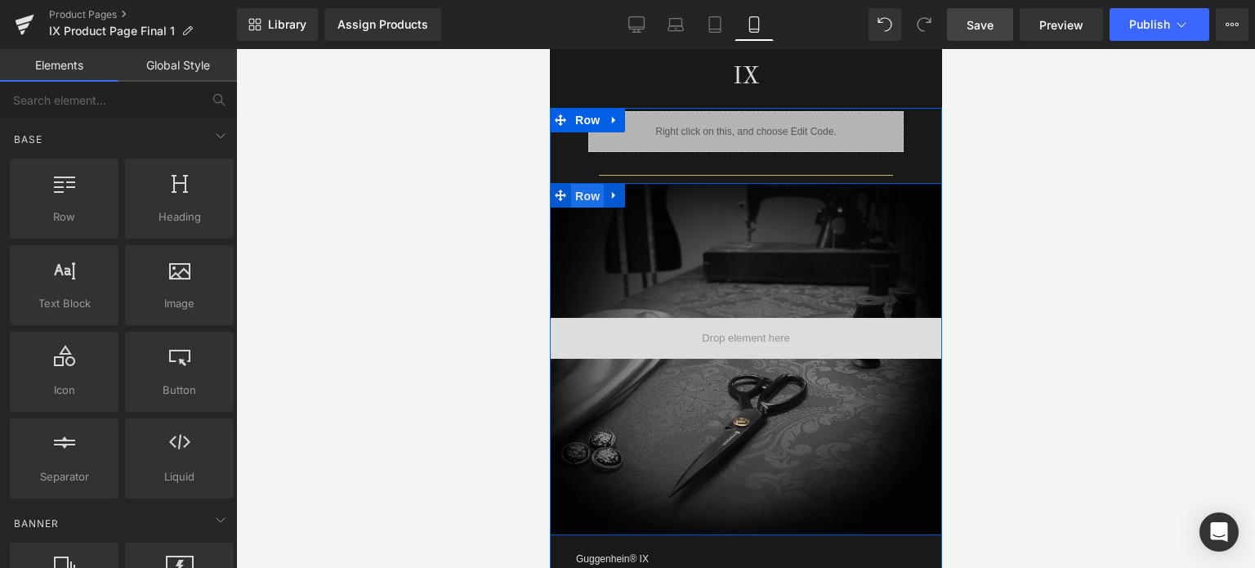
click at [582, 196] on span "Row" at bounding box center [586, 196] width 33 height 25
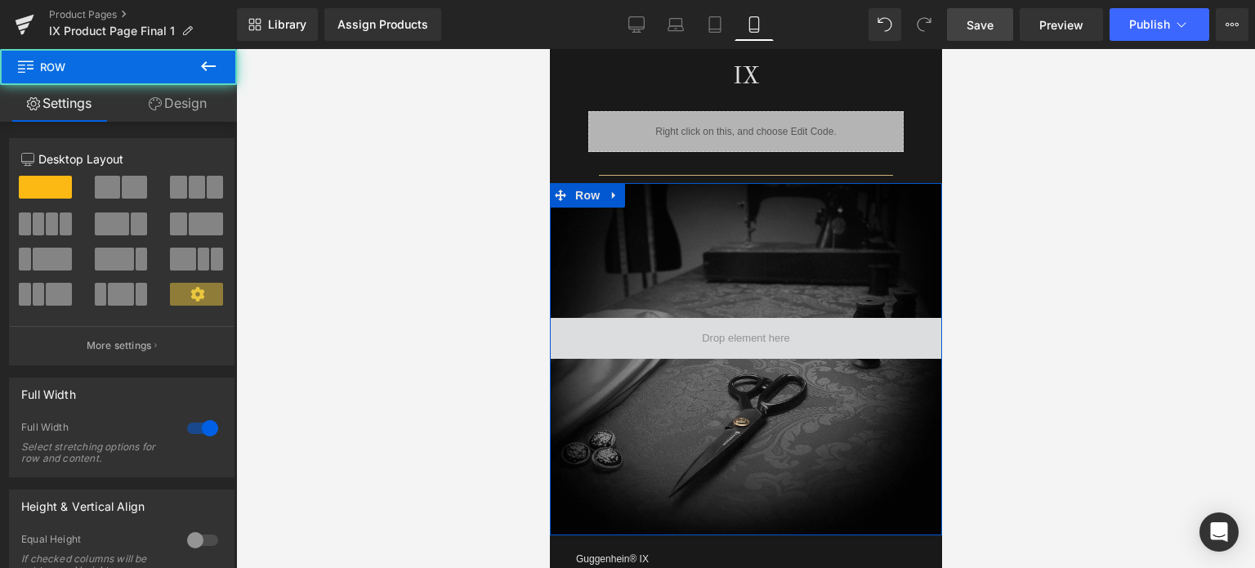
click at [203, 103] on link "Design" at bounding box center [177, 103] width 118 height 37
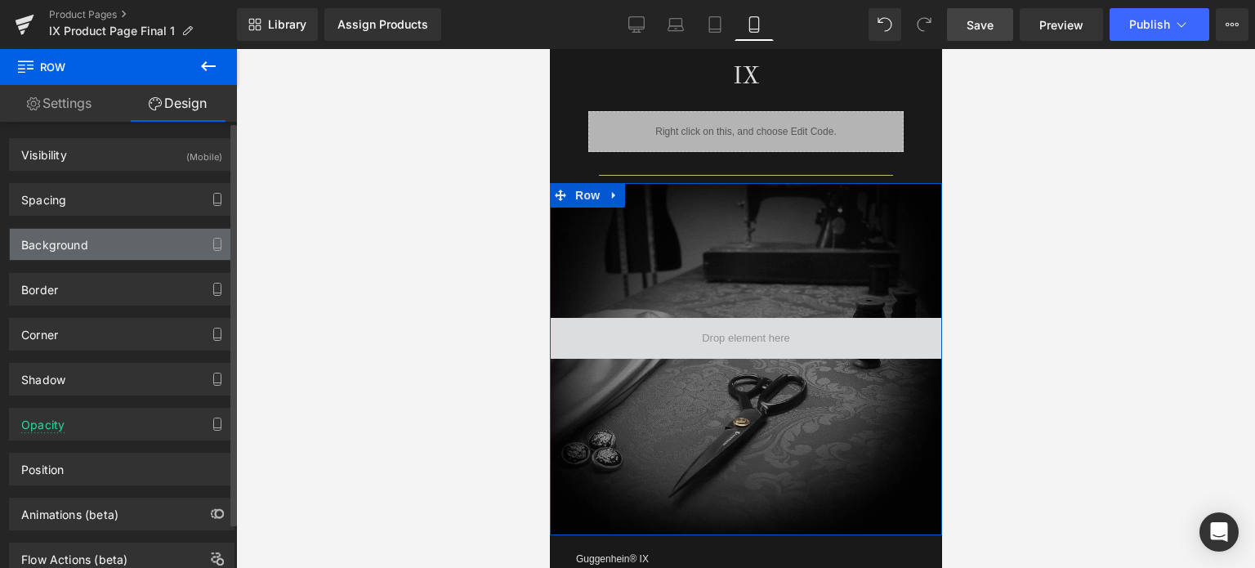
click at [103, 251] on div "Background" at bounding box center [122, 244] width 224 height 31
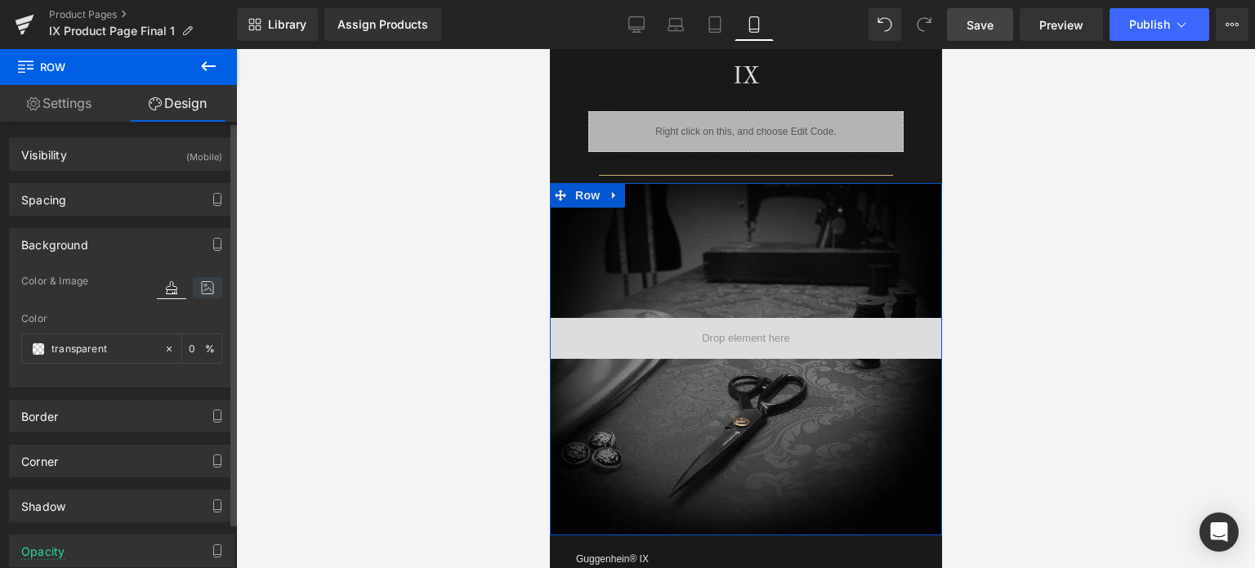
click at [207, 289] on icon at bounding box center [207, 287] width 29 height 21
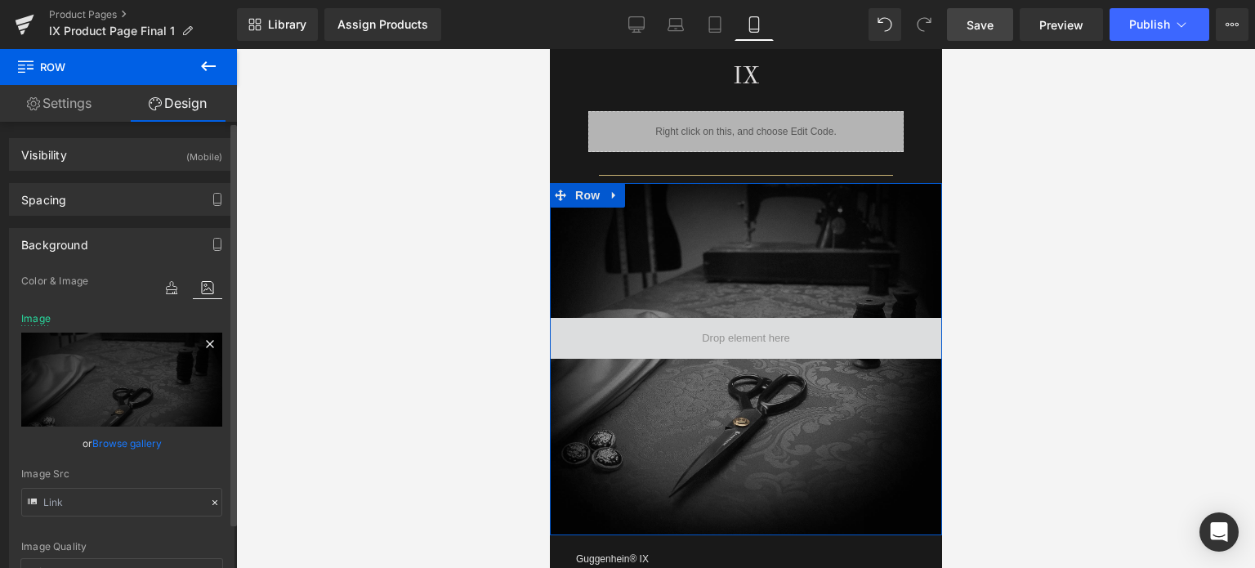
click at [207, 346] on icon at bounding box center [209, 343] width 7 height 7
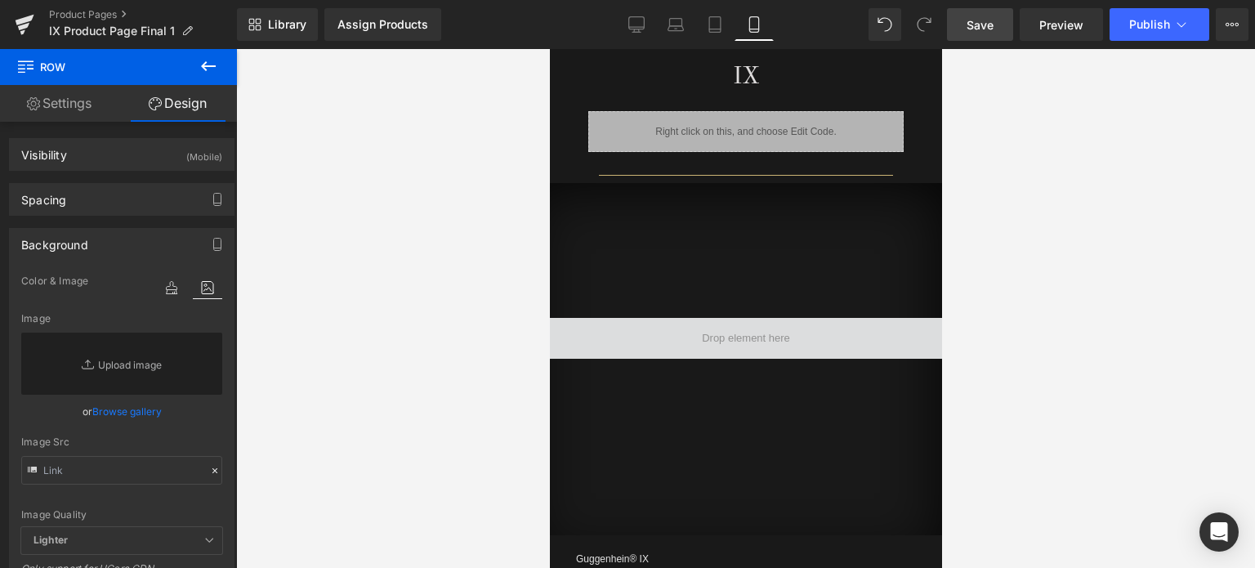
click at [980, 21] on span "Save" at bounding box center [979, 24] width 27 height 17
click at [987, 27] on span "Save" at bounding box center [979, 24] width 27 height 17
click at [984, 23] on span "Save" at bounding box center [979, 24] width 27 height 17
